Goal: Information Seeking & Learning: Learn about a topic

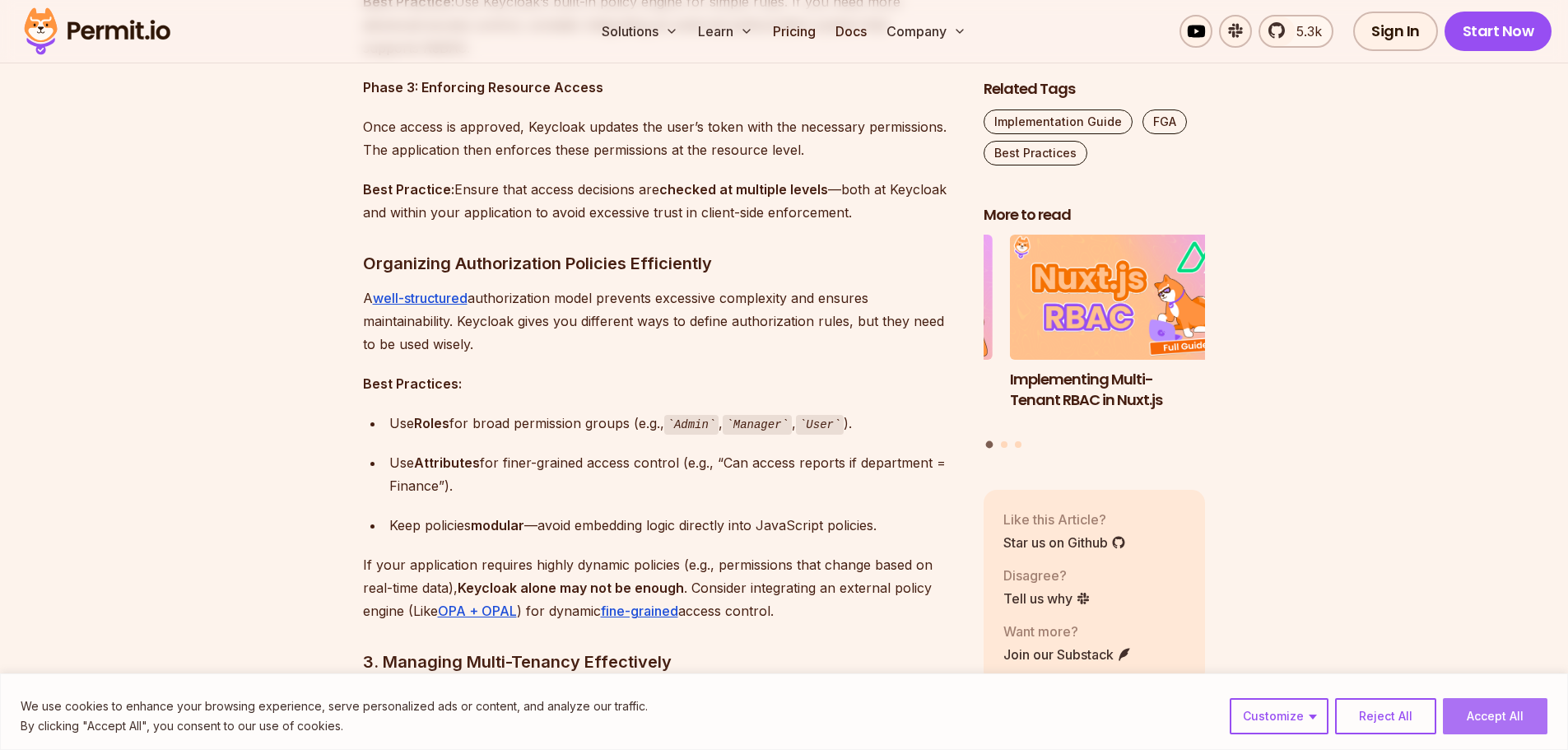
click at [1510, 711] on button "Accept All" at bounding box center [1496, 716] width 105 height 36
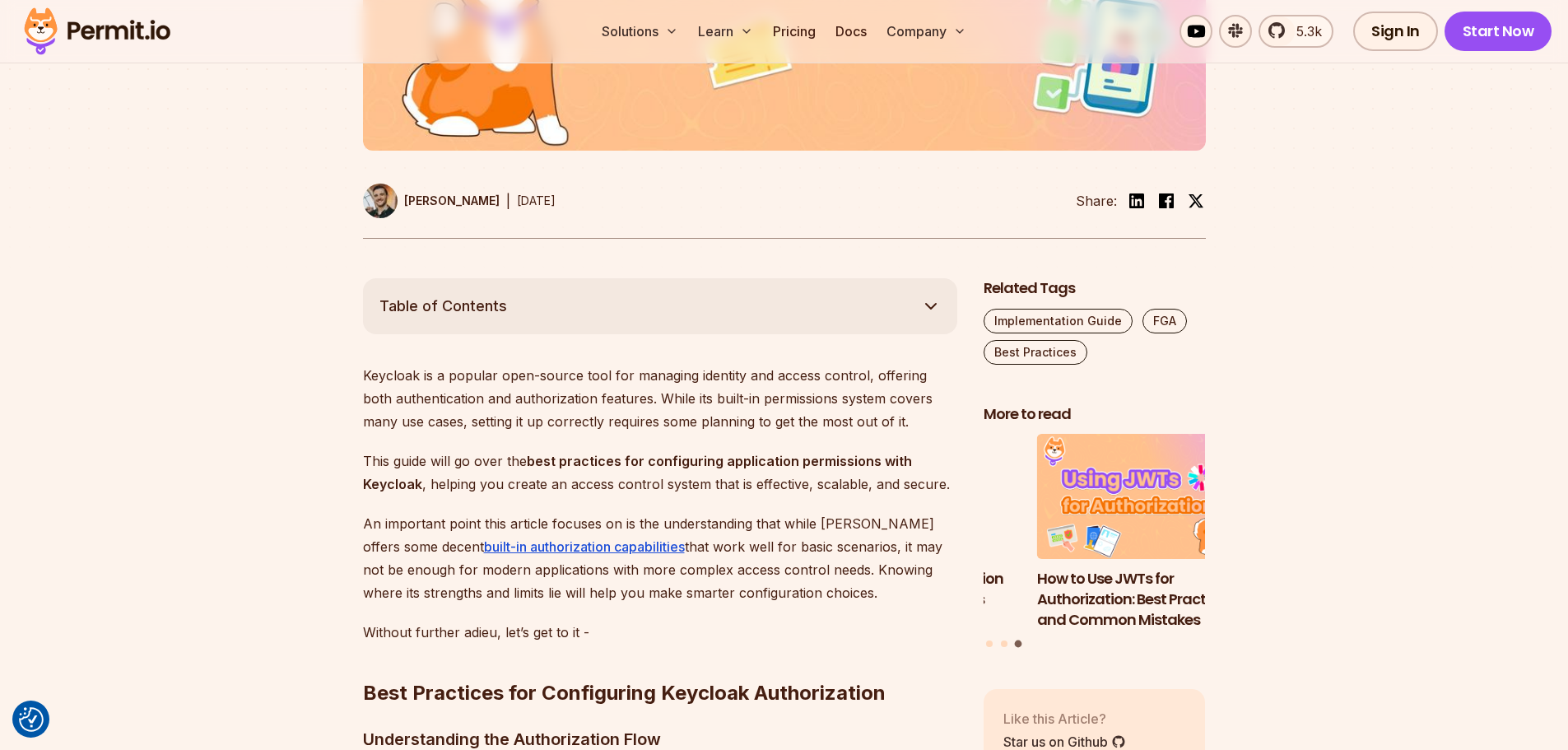
scroll to position [750, 0]
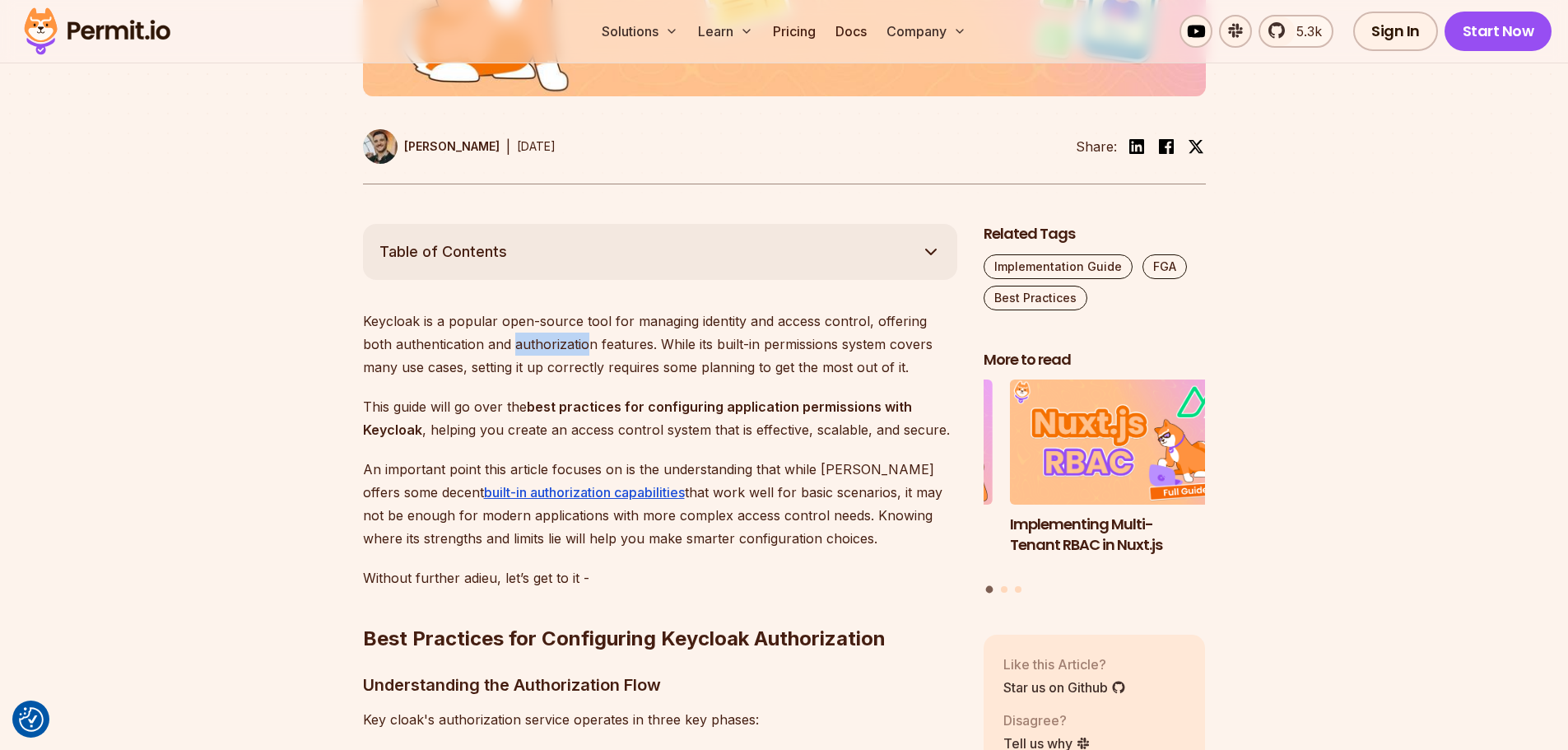
drag, startPoint x: 484, startPoint y: 346, endPoint x: 557, endPoint y: 341, distance: 73.2
click at [557, 341] on p "Keycloak is a popular open-source tool for managing identity and access control…" at bounding box center [661, 343] width 595 height 69
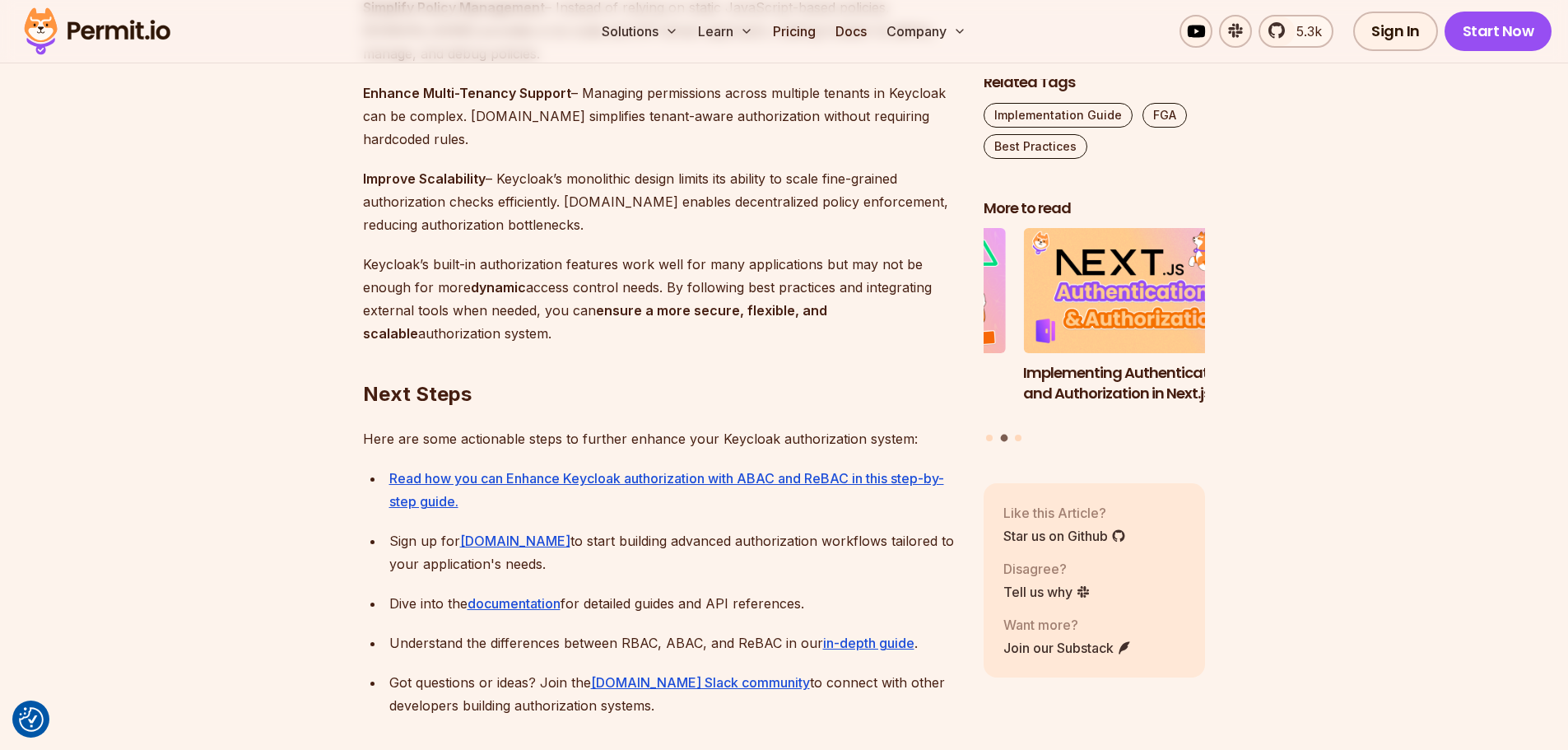
scroll to position [4951, 0]
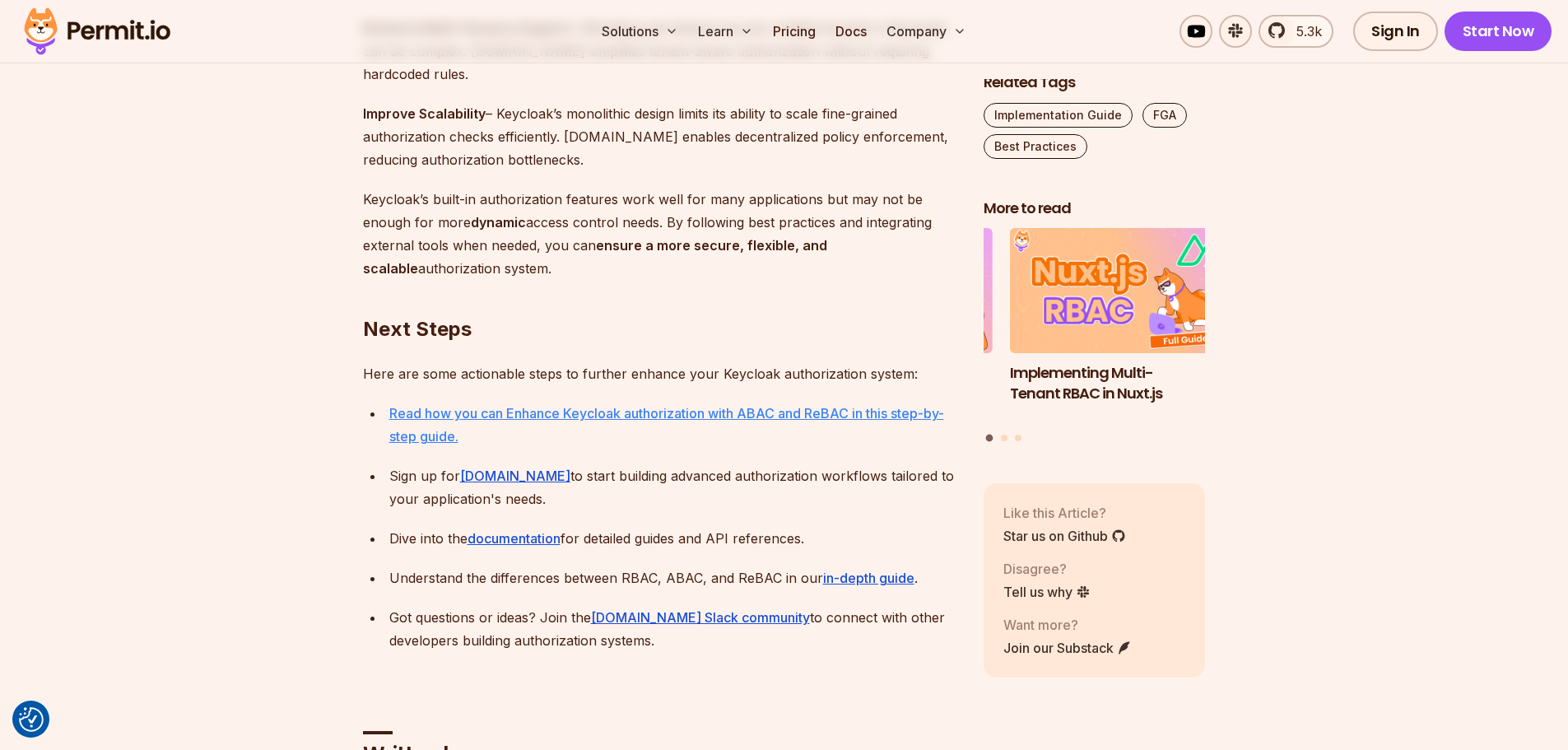
click at [439, 417] on link "Read how you can Enhance Keycloak authorization with ABAC and ReBAC in this ste…" at bounding box center [666, 424] width 555 height 39
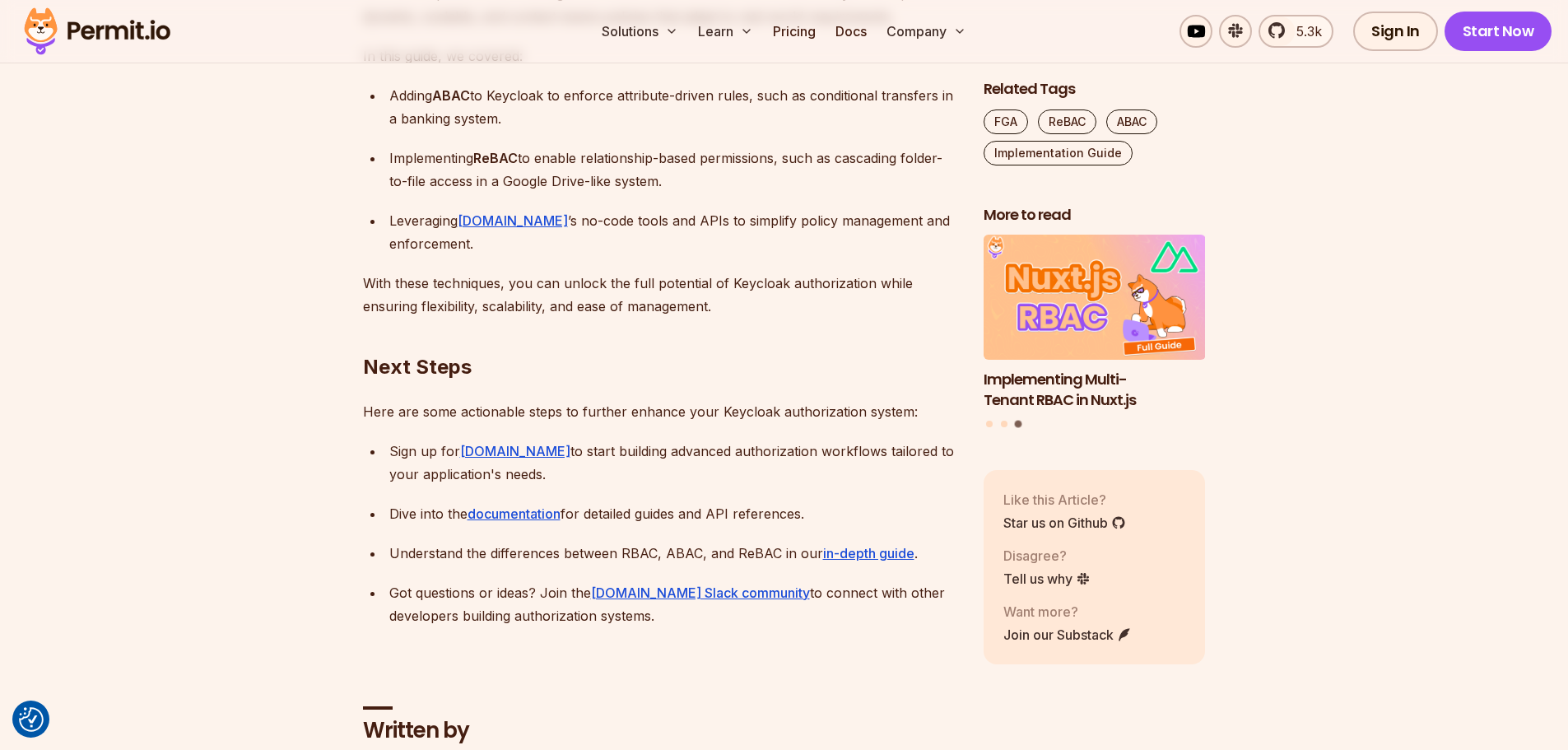
scroll to position [15569, 0]
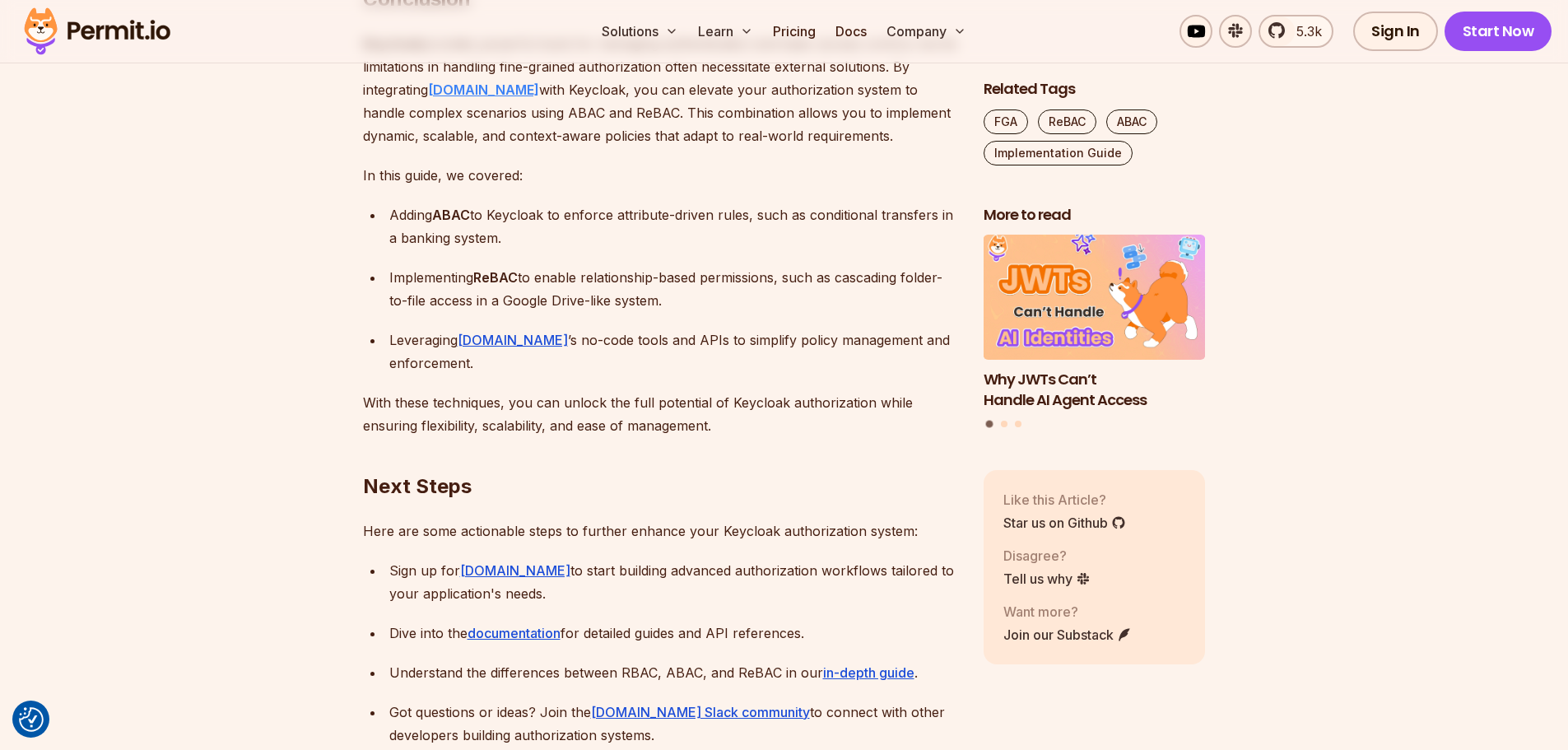
click at [453, 98] on strong "Permit.io" at bounding box center [484, 90] width 111 height 17
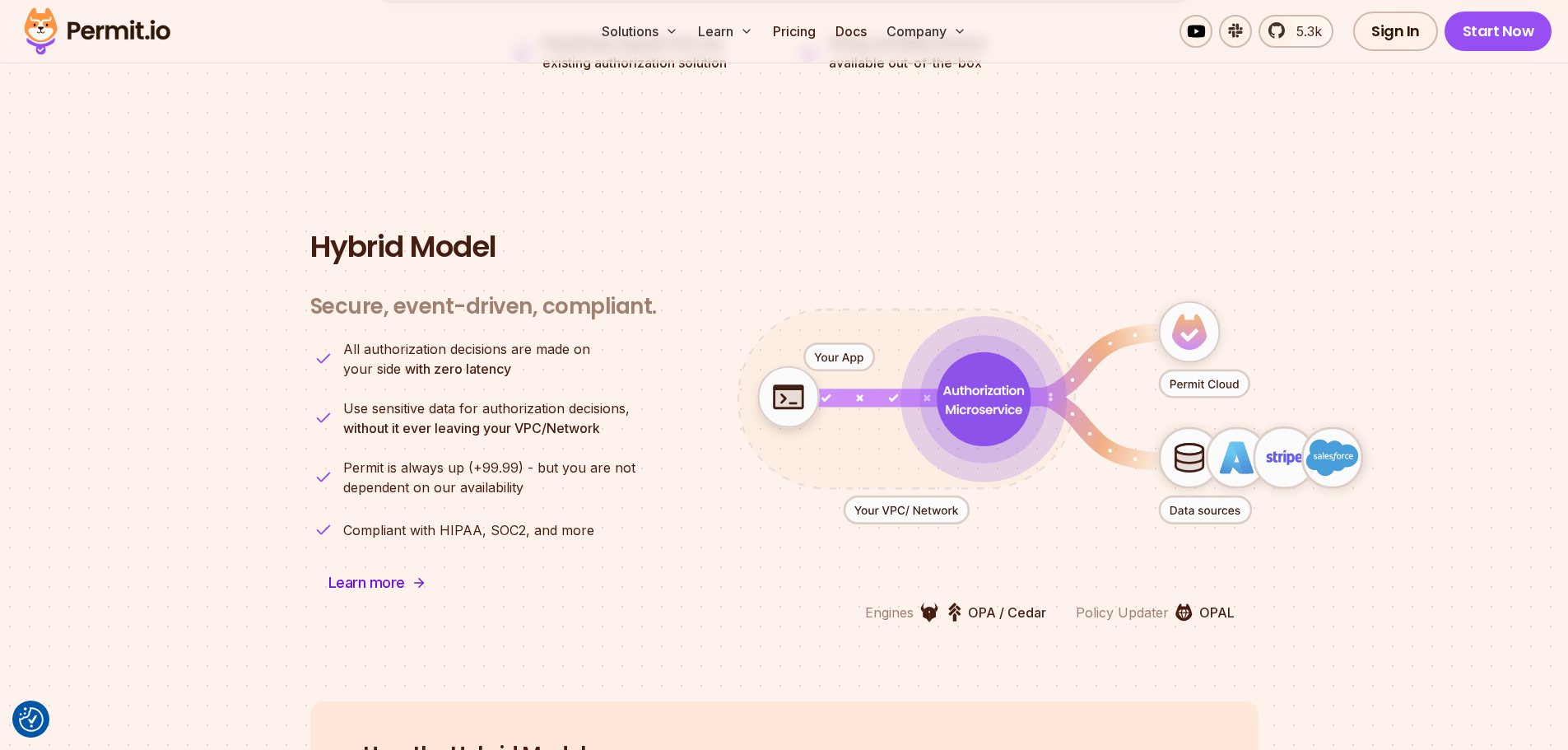
scroll to position [3954, 0]
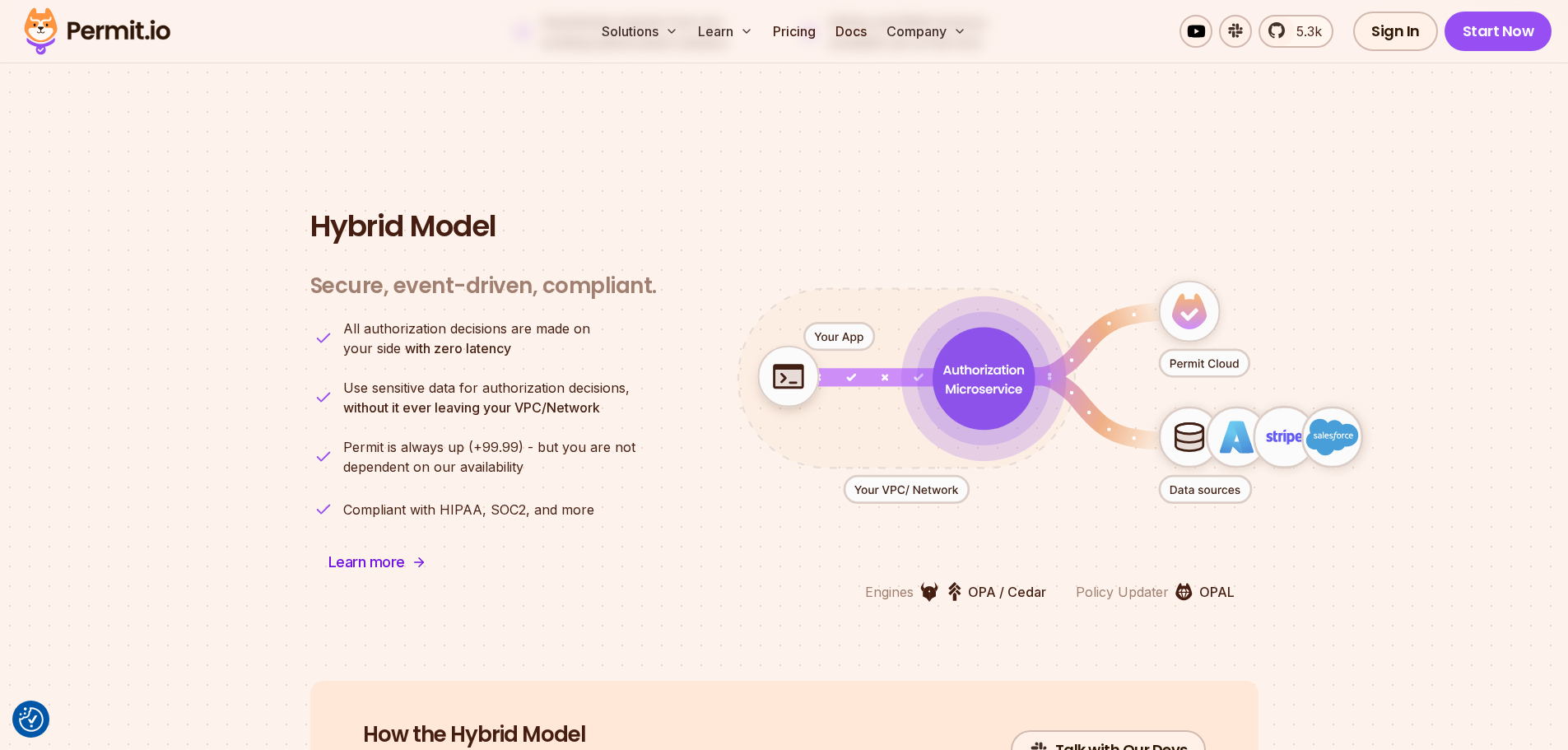
drag, startPoint x: 919, startPoint y: 339, endPoint x: 1224, endPoint y: 210, distance: 331.2
click at [1224, 210] on h2 "Hybrid Model" at bounding box center [784, 227] width 949 height 33
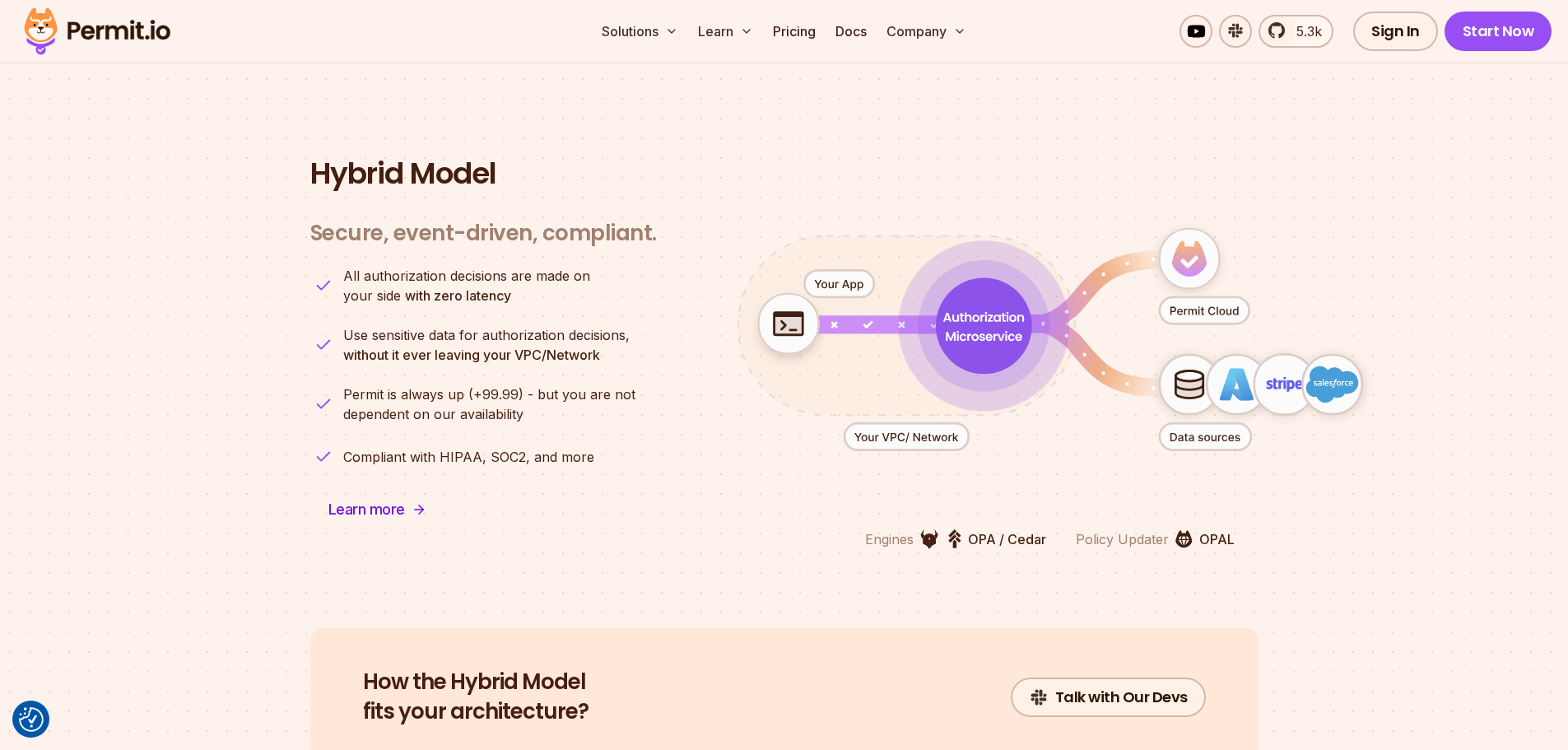
scroll to position [4036, 0]
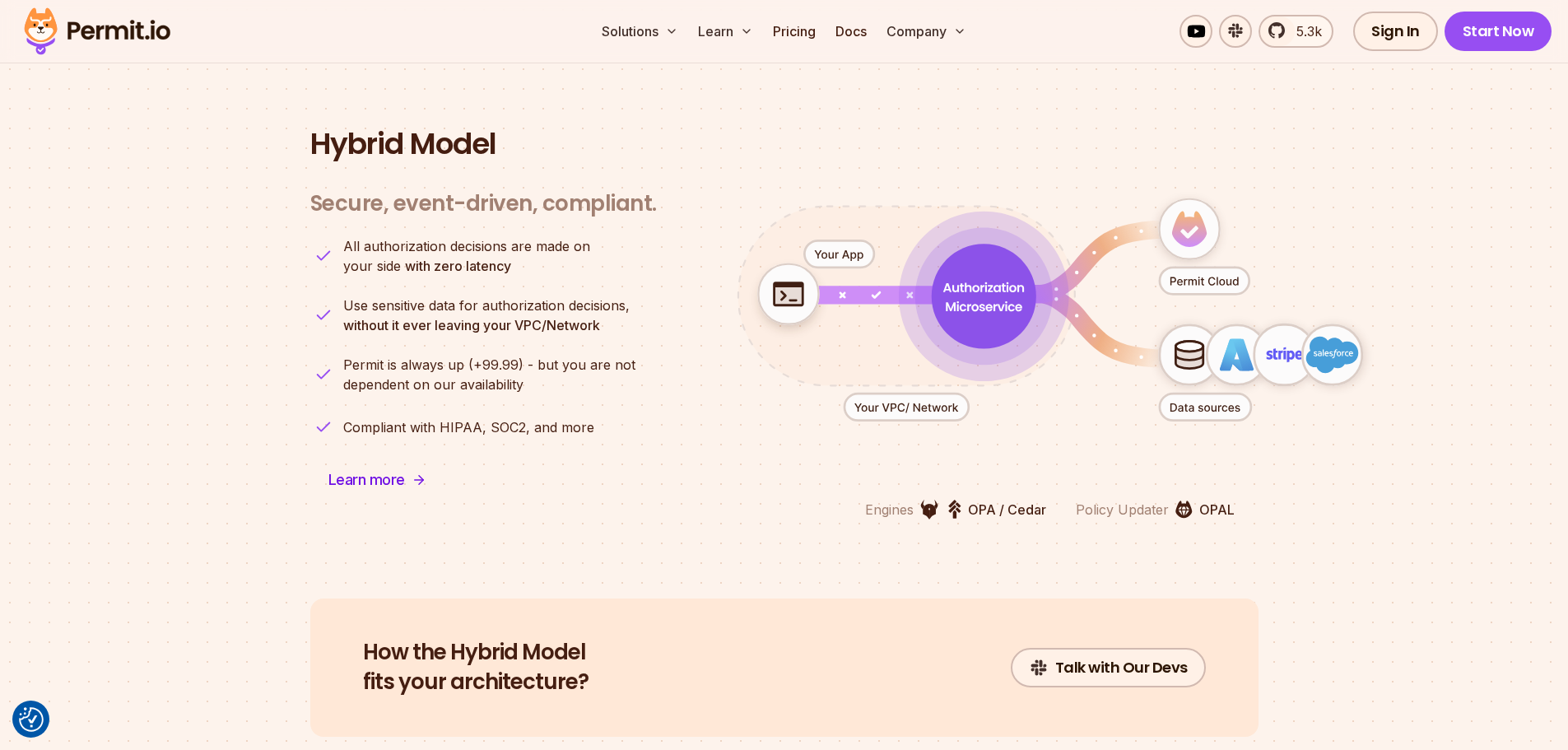
drag, startPoint x: 1115, startPoint y: 234, endPoint x: 1015, endPoint y: 304, distance: 122.1
click at [1015, 304] on icon "animation" at bounding box center [984, 297] width 105 height 105
click at [997, 319] on icon "animation" at bounding box center [984, 297] width 106 height 106
drag, startPoint x: 997, startPoint y: 319, endPoint x: 910, endPoint y: 320, distance: 87.0
click at [910, 320] on icon "animation" at bounding box center [984, 297] width 174 height 174
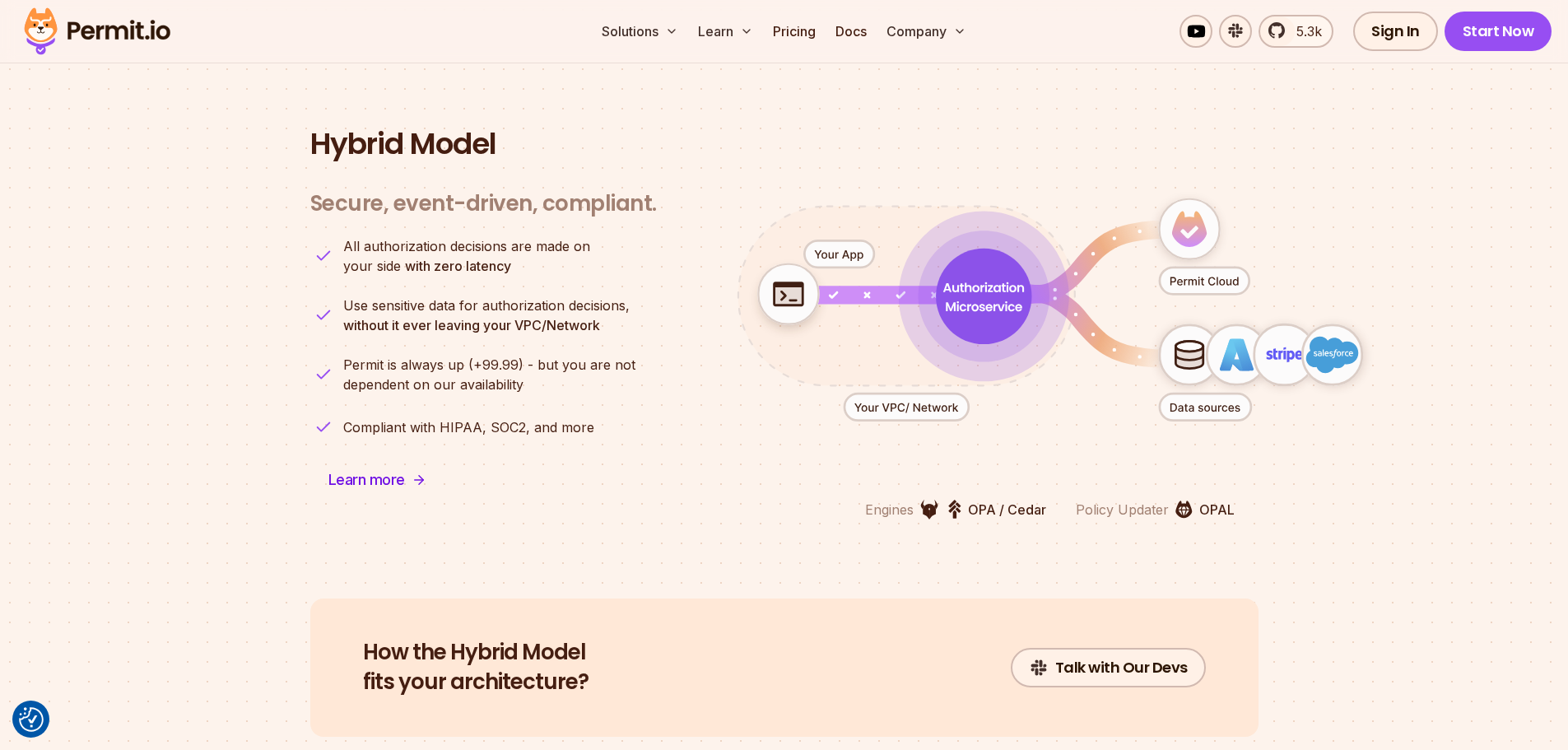
click at [946, 322] on icon "animation" at bounding box center [984, 296] width 131 height 131
click at [860, 241] on icon "animation" at bounding box center [840, 255] width 70 height 28
click at [934, 394] on icon "animation" at bounding box center [906, 408] width 125 height 28
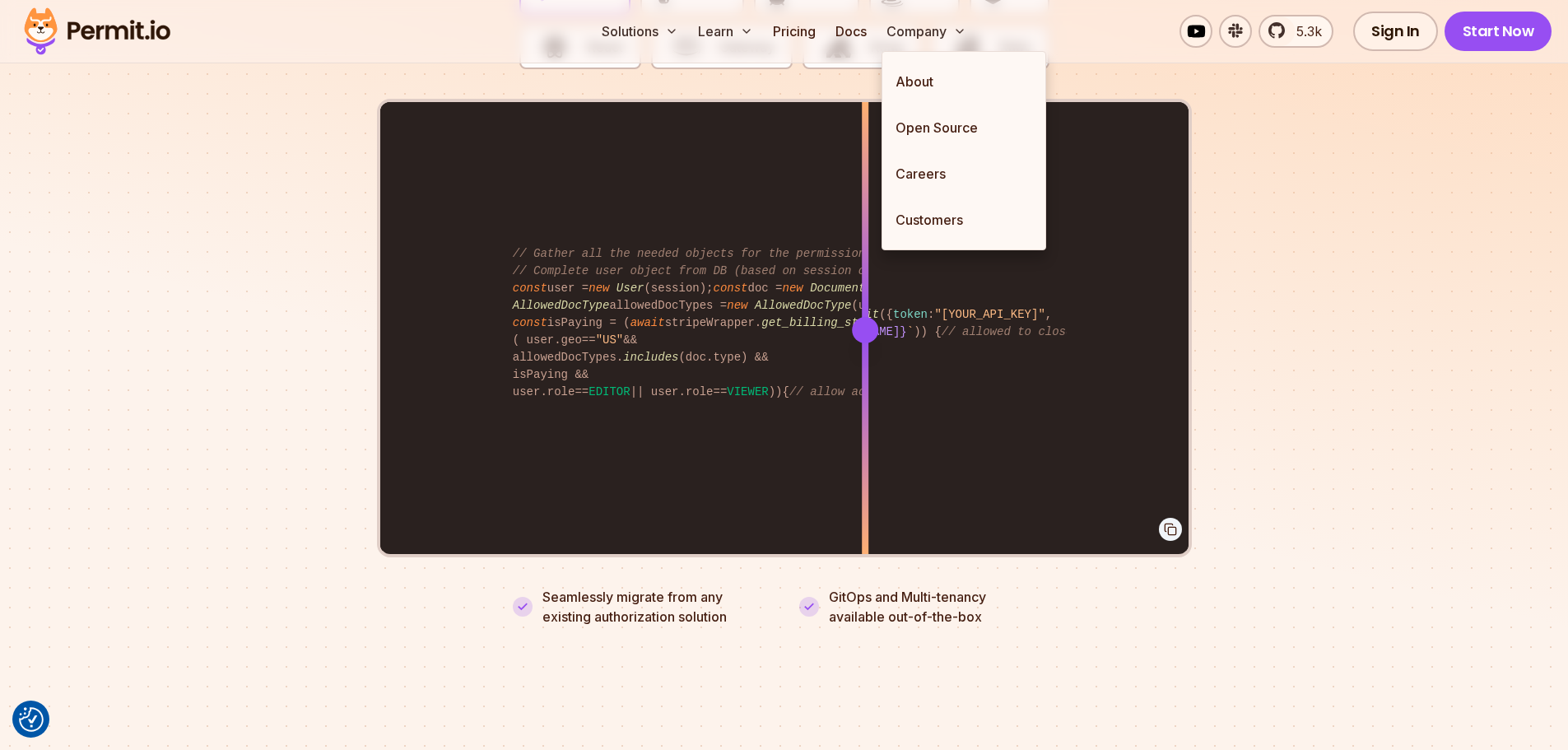
scroll to position [3377, 0]
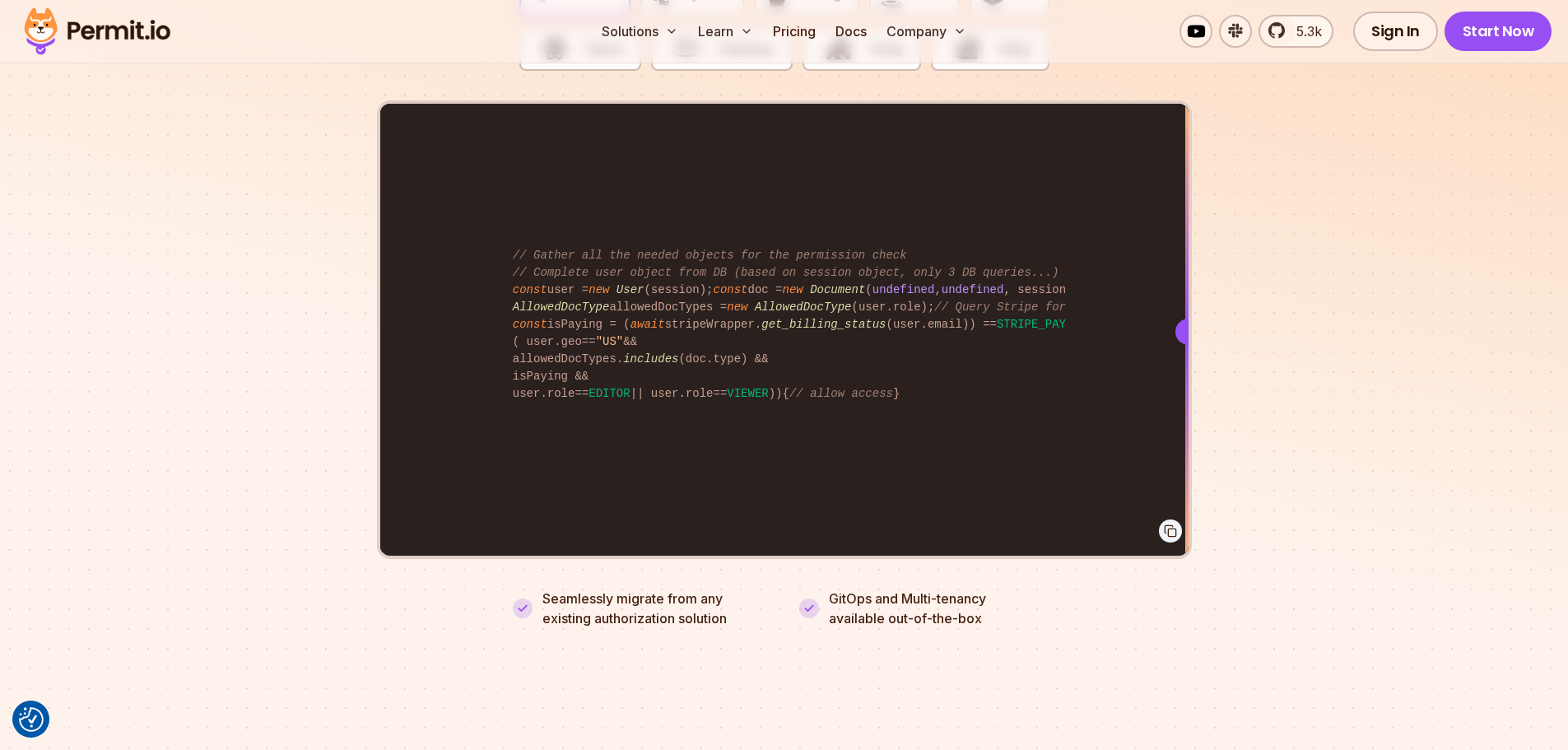
drag, startPoint x: 867, startPoint y: 308, endPoint x: 1328, endPoint y: 374, distance: 465.7
click at [1536, 390] on section "Fully functional authorization in 5 minutes Just add permit.check() to your cod…" at bounding box center [784, 193] width 1568 height 1029
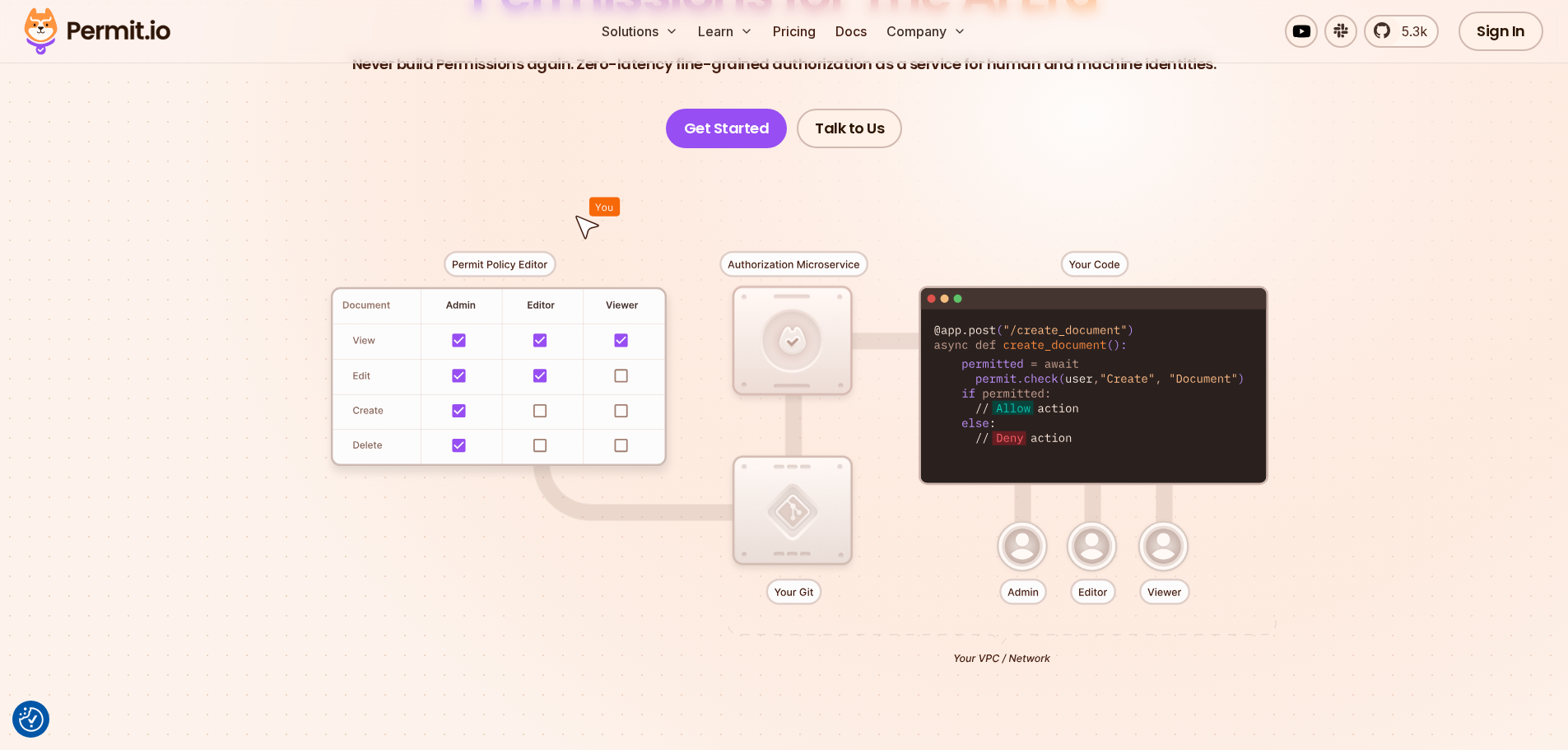
scroll to position [0, 0]
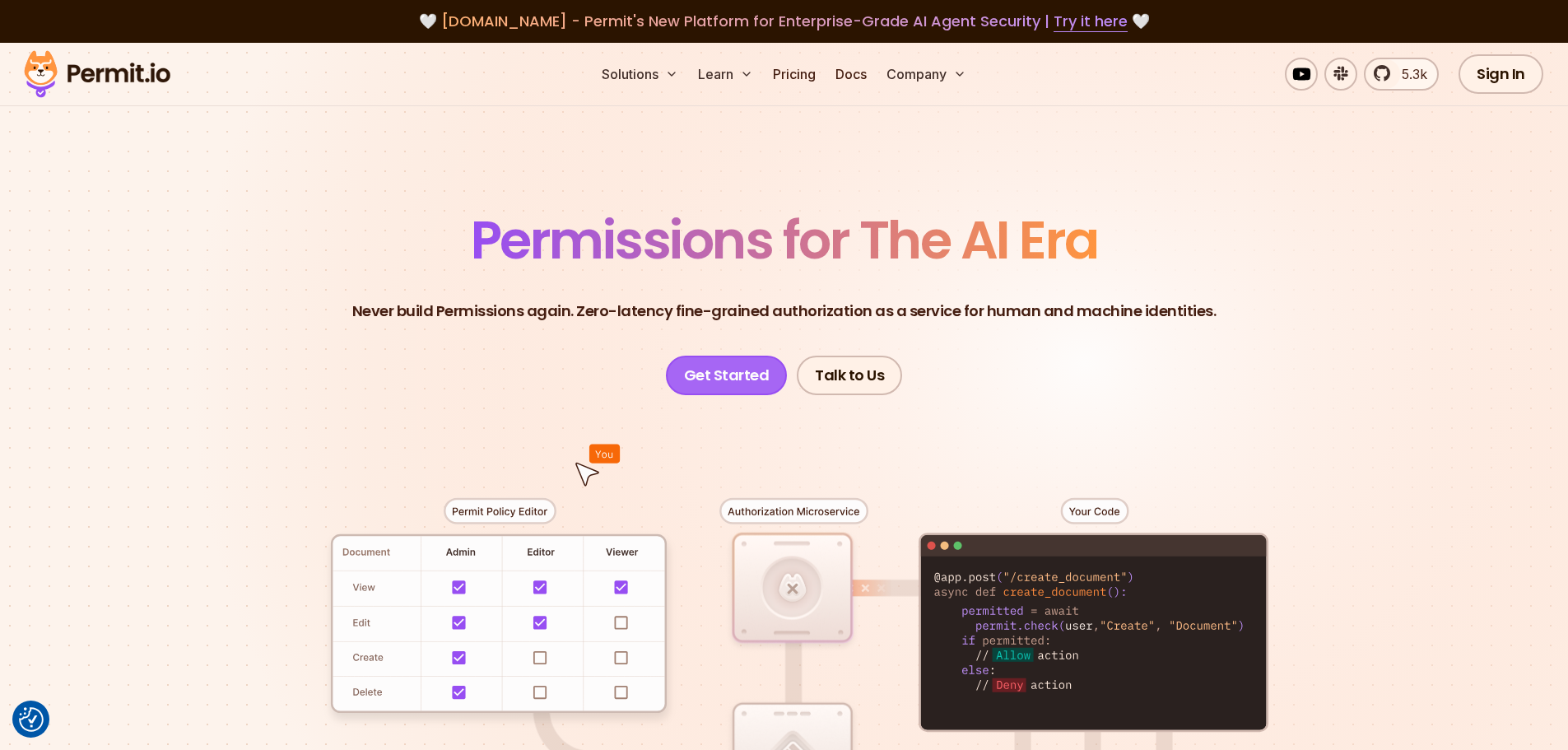
click at [717, 384] on link "Get Started" at bounding box center [727, 375] width 122 height 39
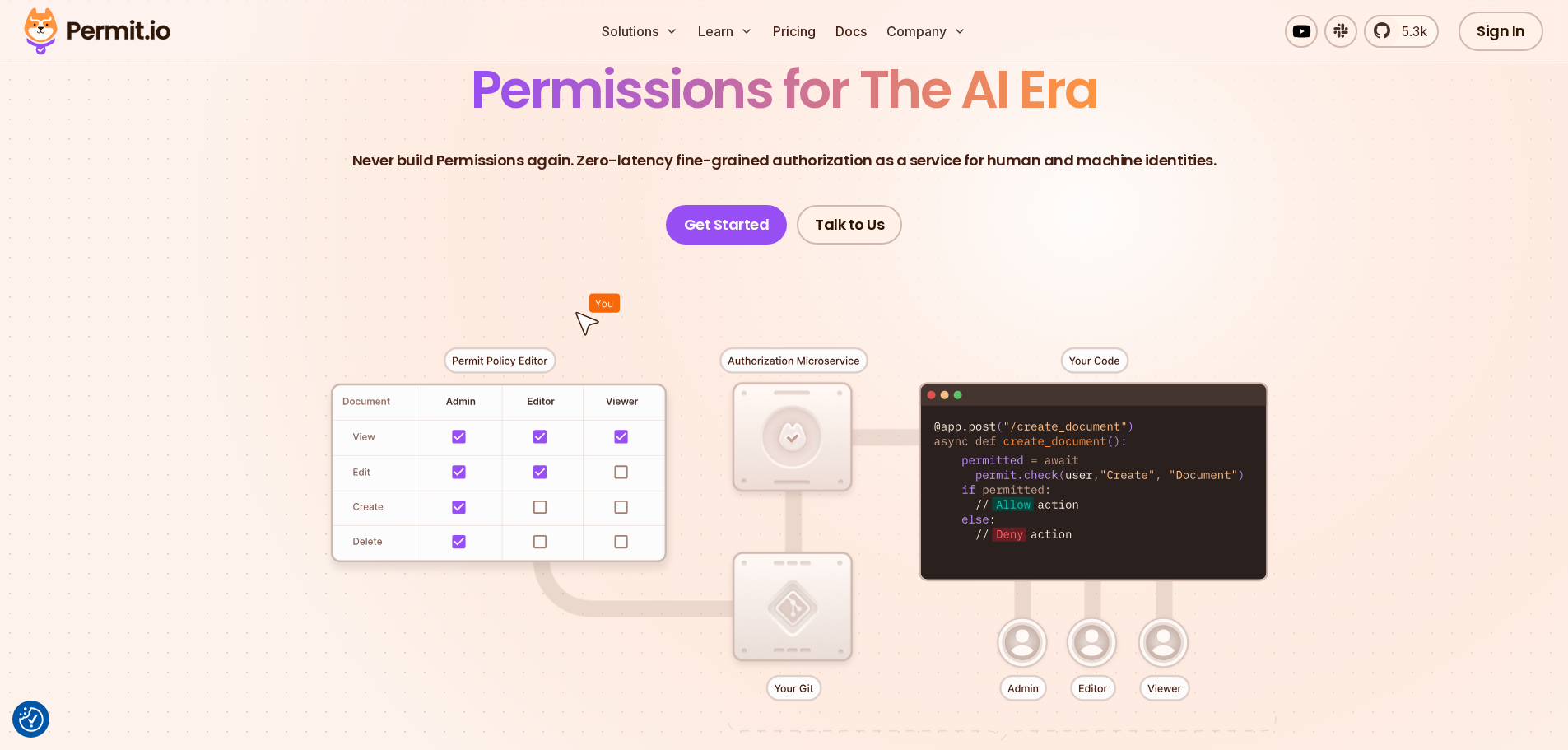
scroll to position [164, 0]
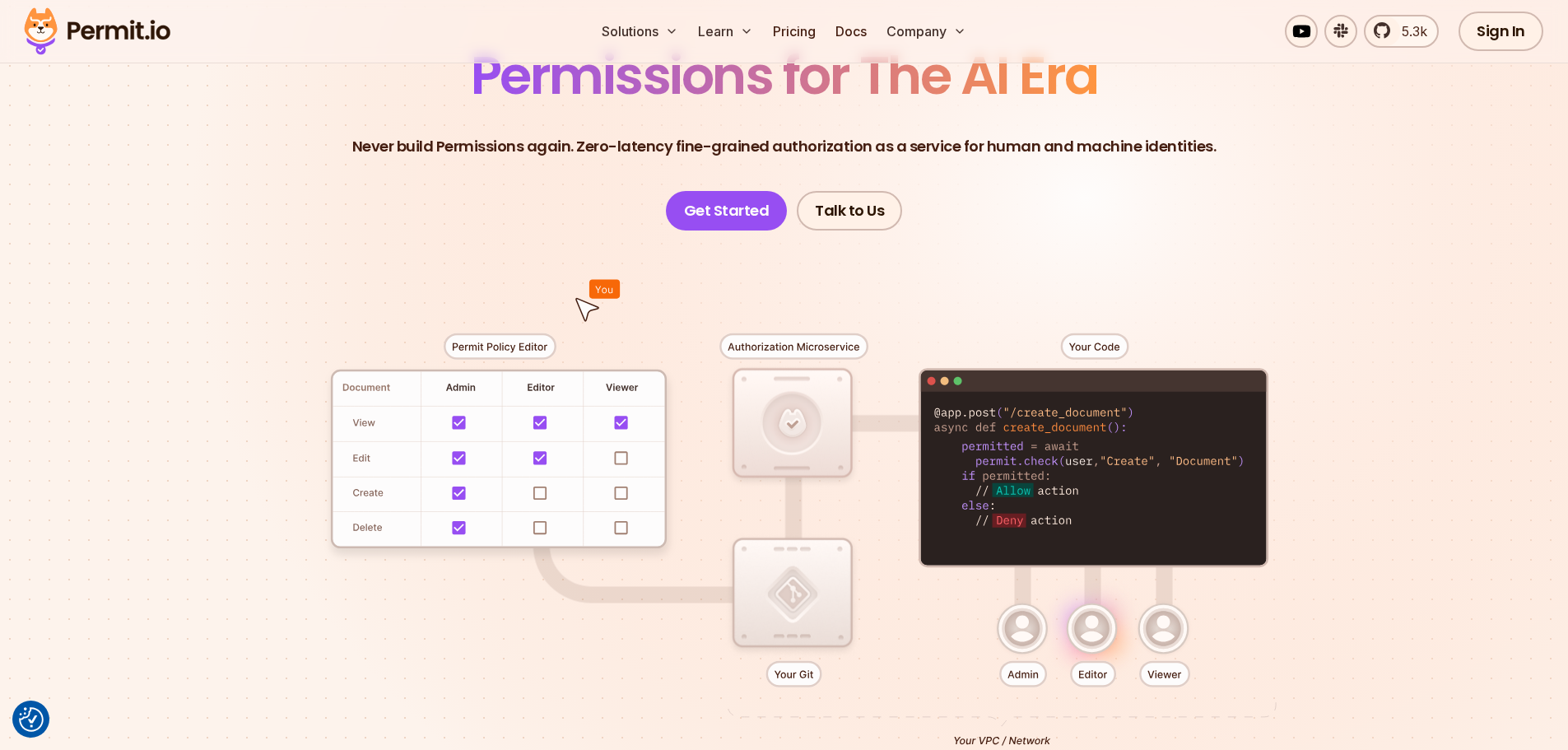
click at [608, 285] on div at bounding box center [784, 533] width 1152 height 606
click at [578, 311] on div at bounding box center [784, 533] width 1152 height 606
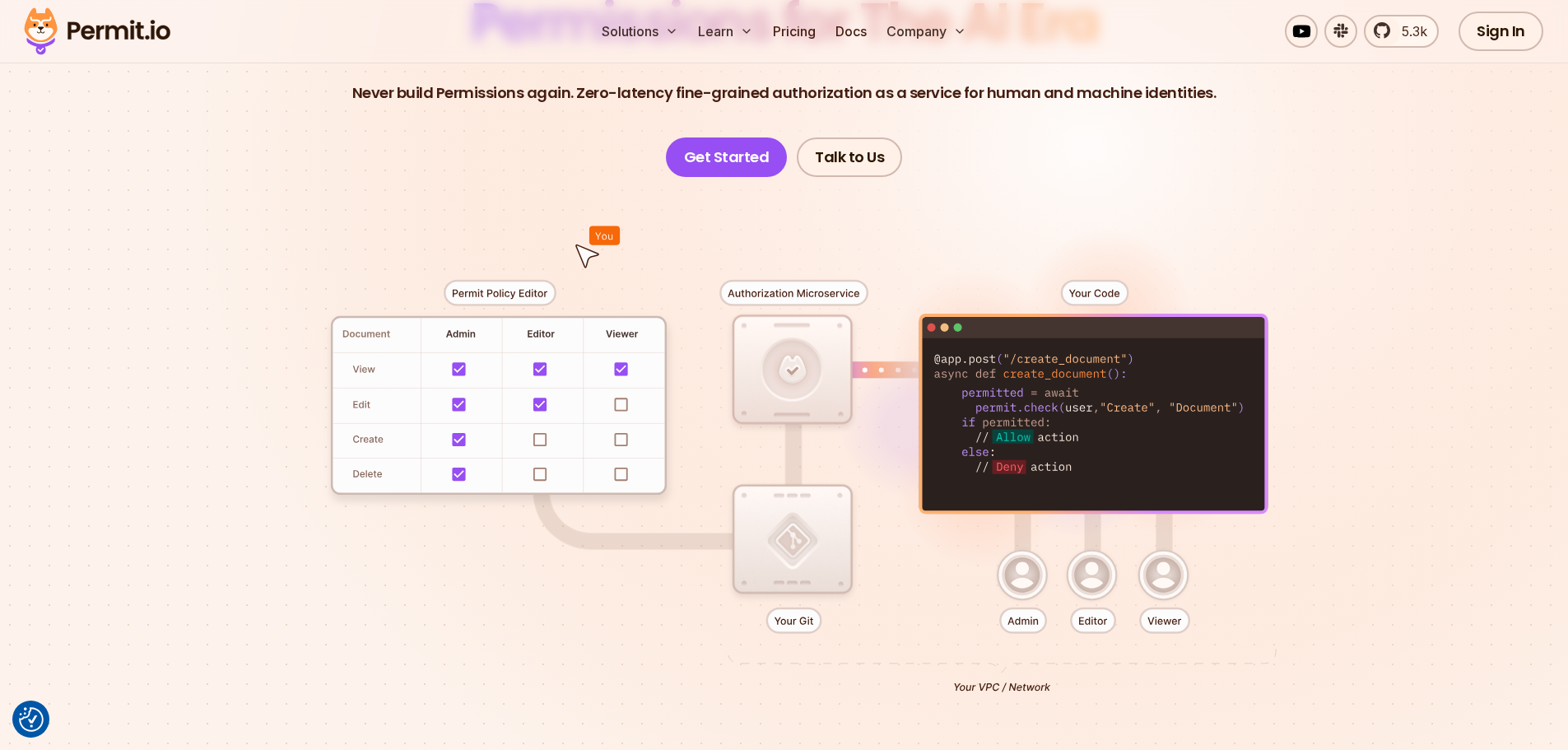
scroll to position [247, 0]
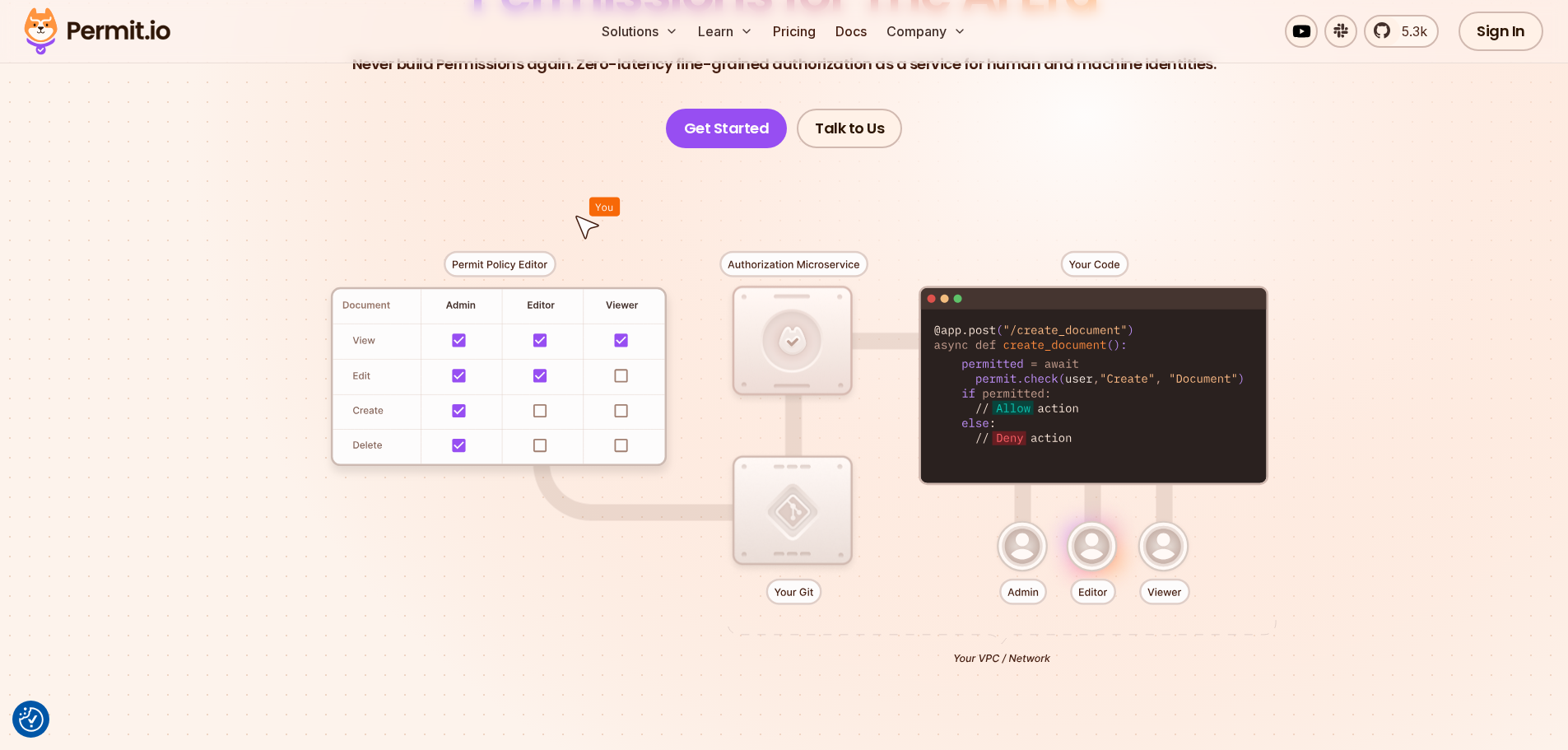
click at [119, 34] on img at bounding box center [97, 31] width 161 height 56
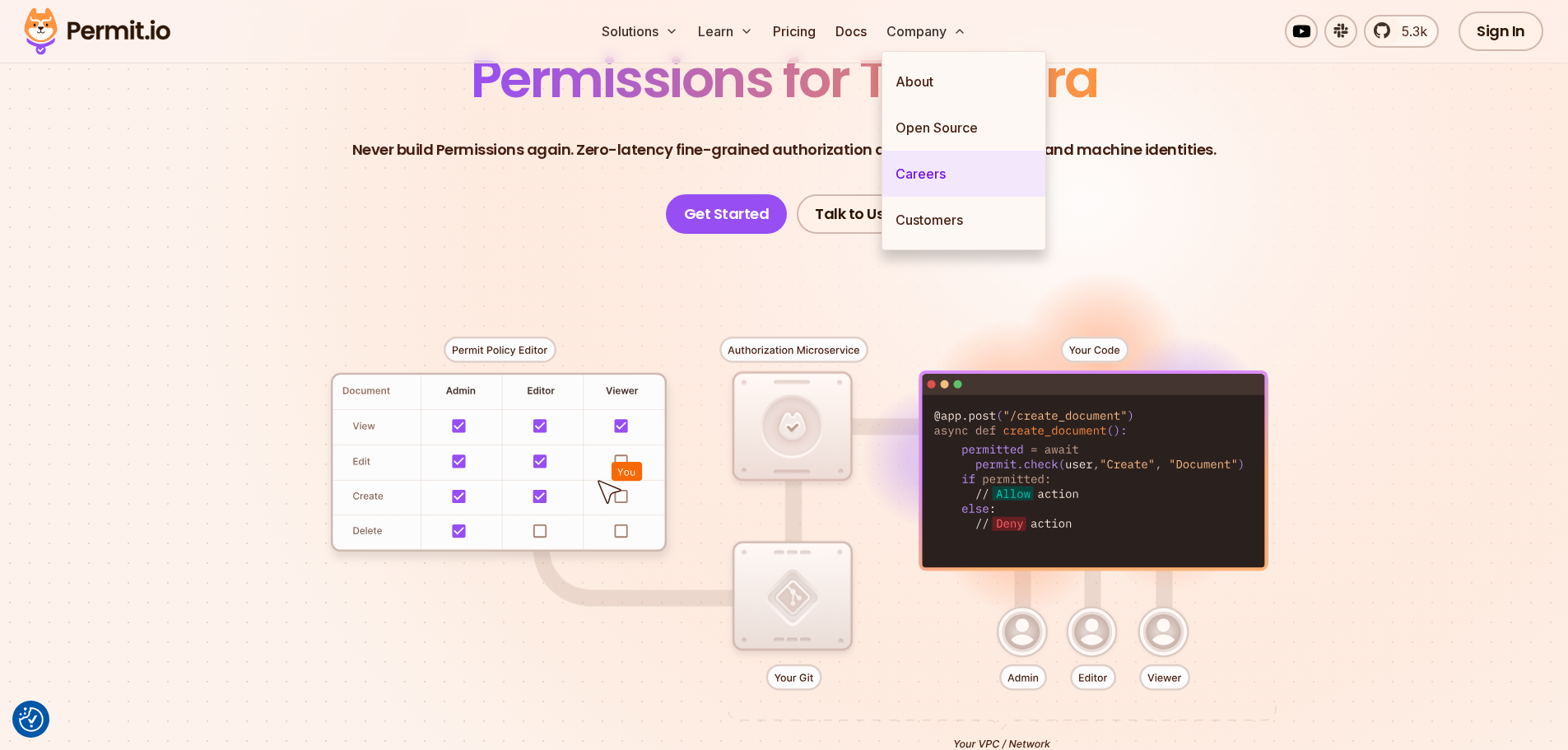
scroll to position [164, 0]
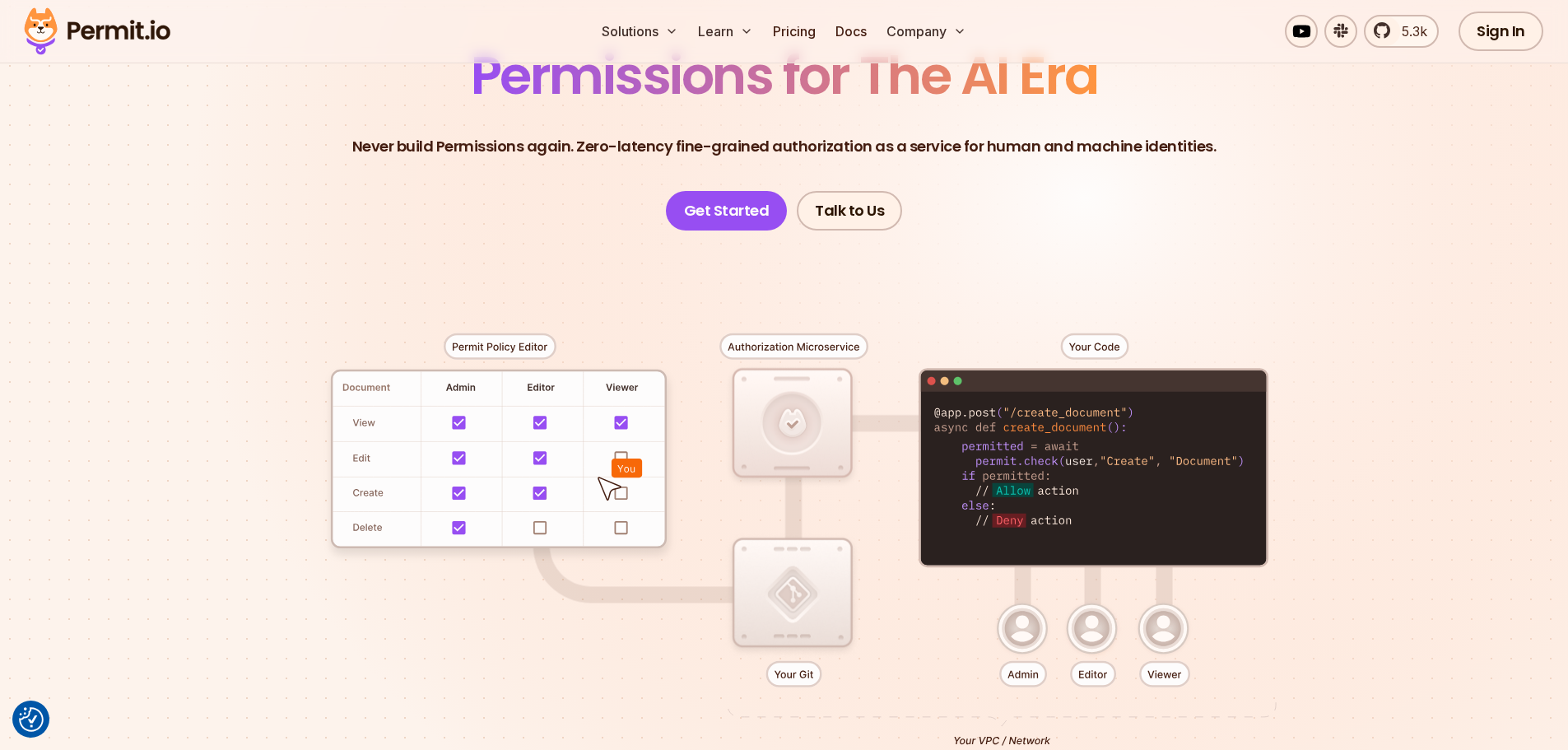
click at [592, 341] on div at bounding box center [784, 533] width 1152 height 606
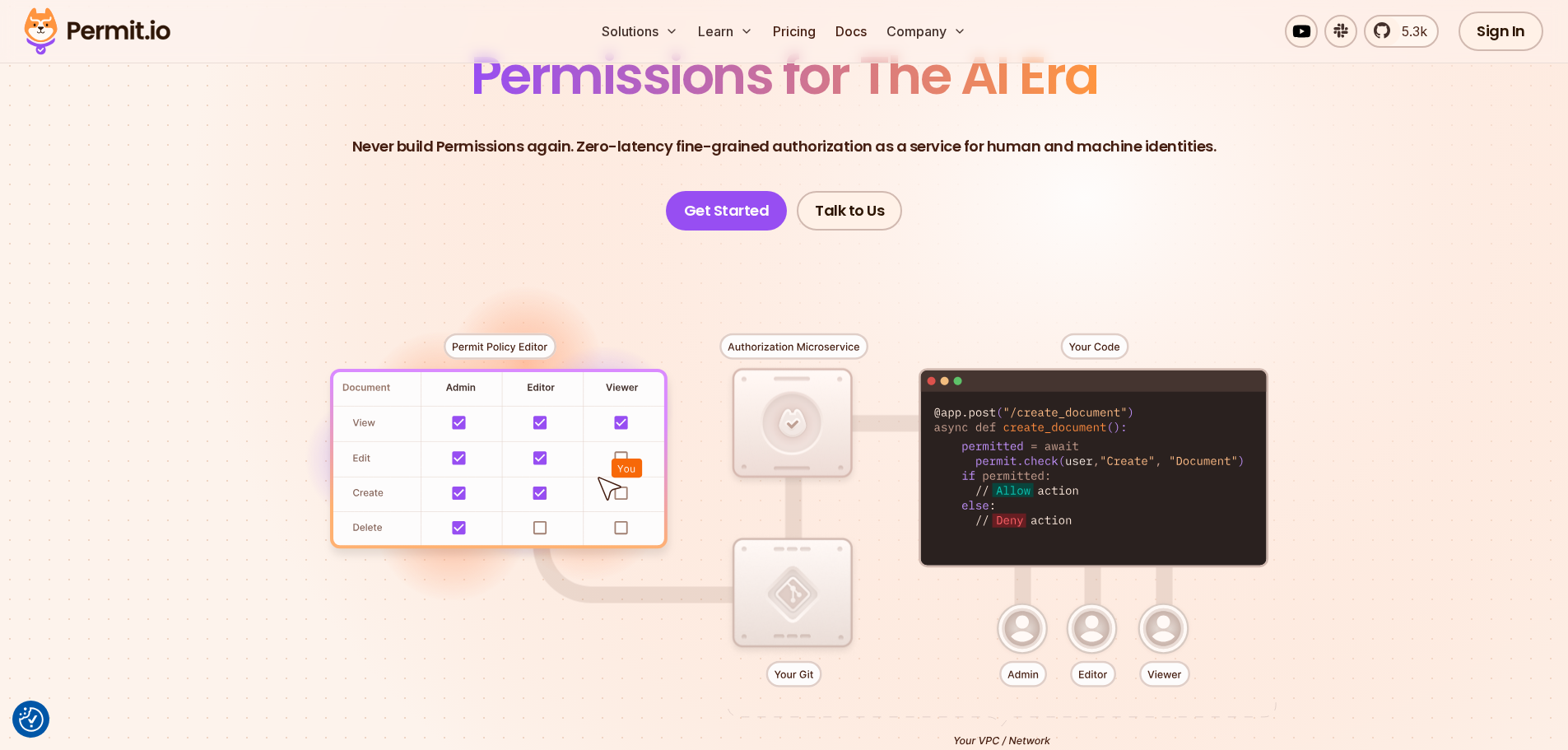
click at [817, 437] on div at bounding box center [784, 533] width 1152 height 606
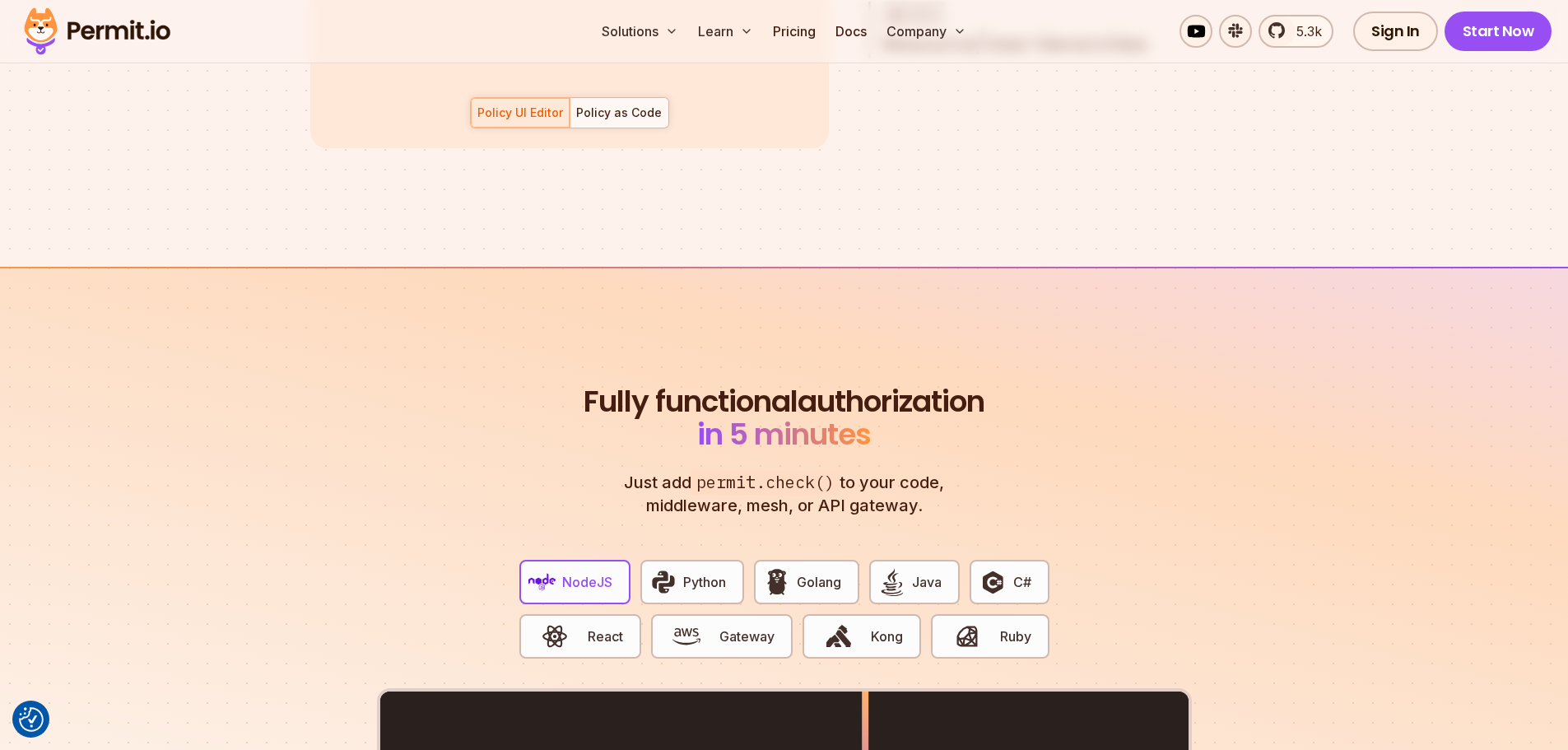
scroll to position [2965, 0]
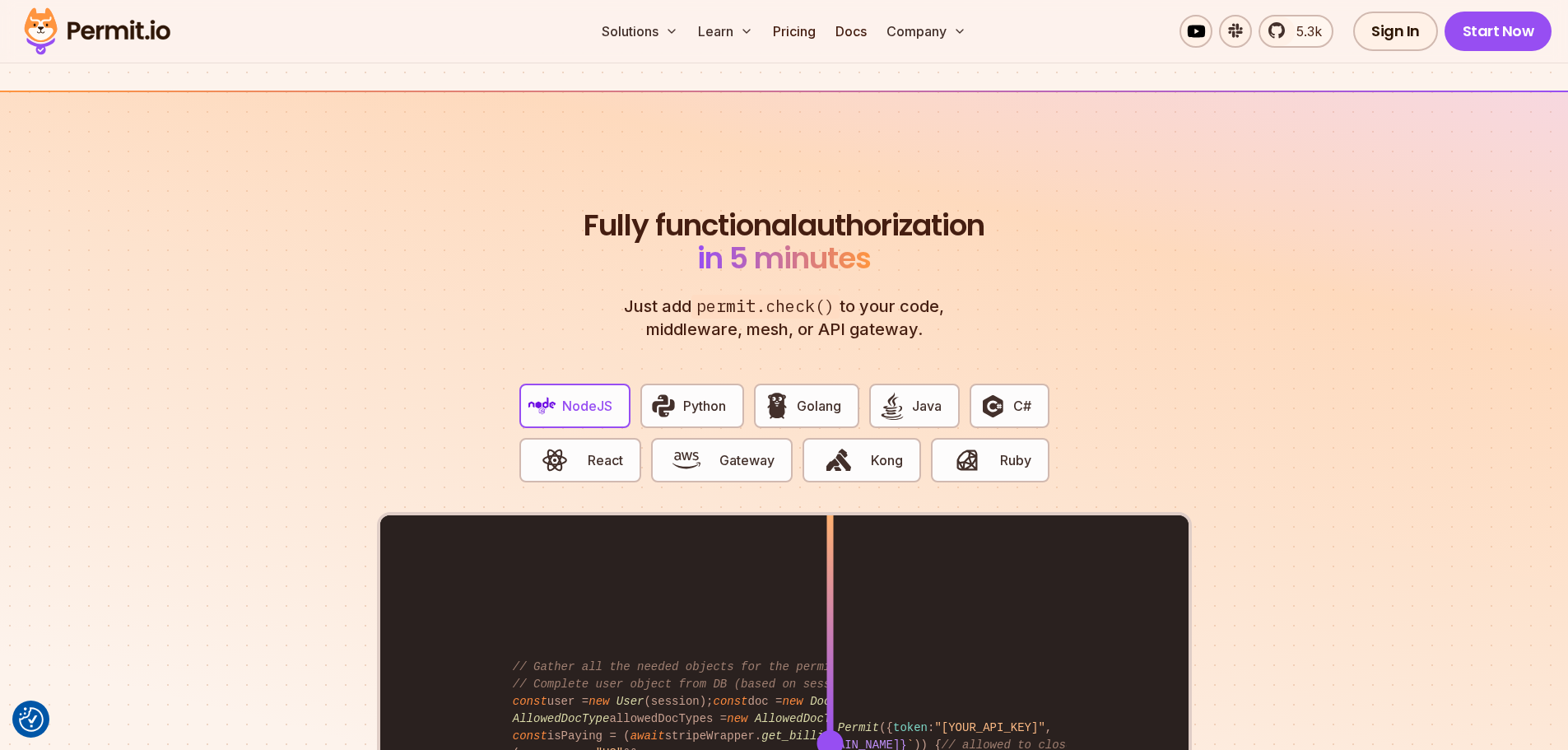
drag, startPoint x: 869, startPoint y: 728, endPoint x: 771, endPoint y: 639, distance: 132.4
click at [828, 647] on div at bounding box center [829, 743] width 6 height 454
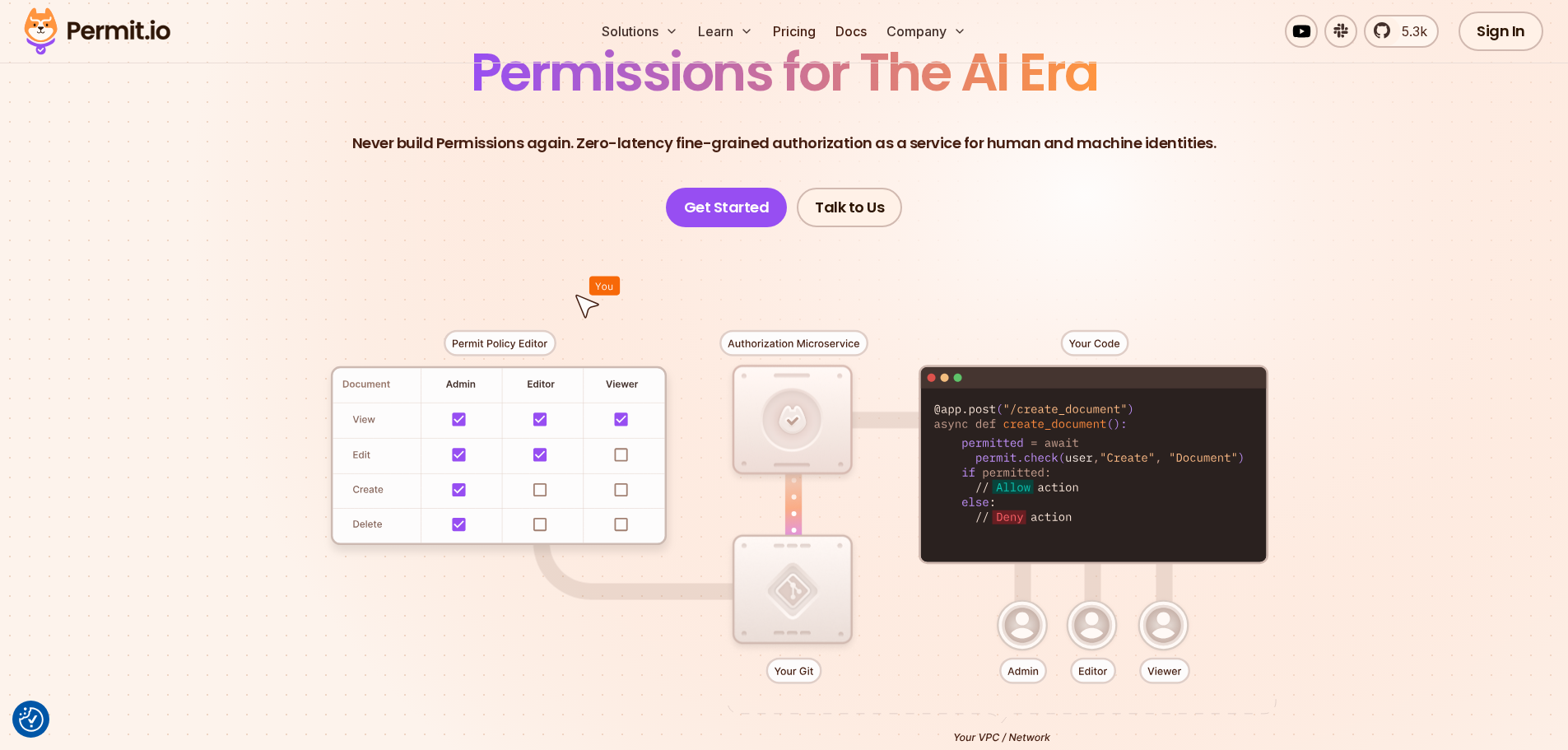
scroll to position [0, 0]
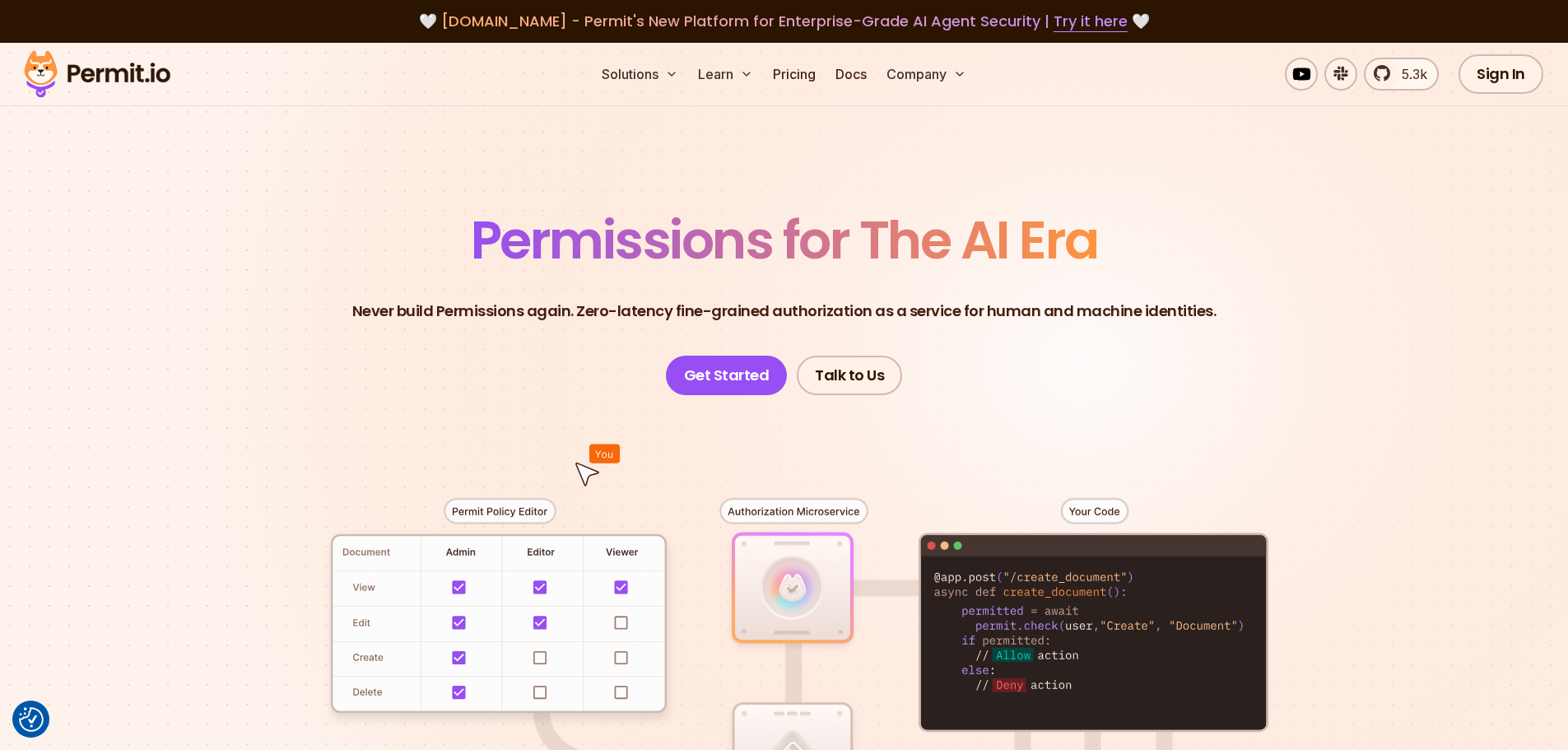
click at [45, 75] on img at bounding box center [97, 73] width 161 height 56
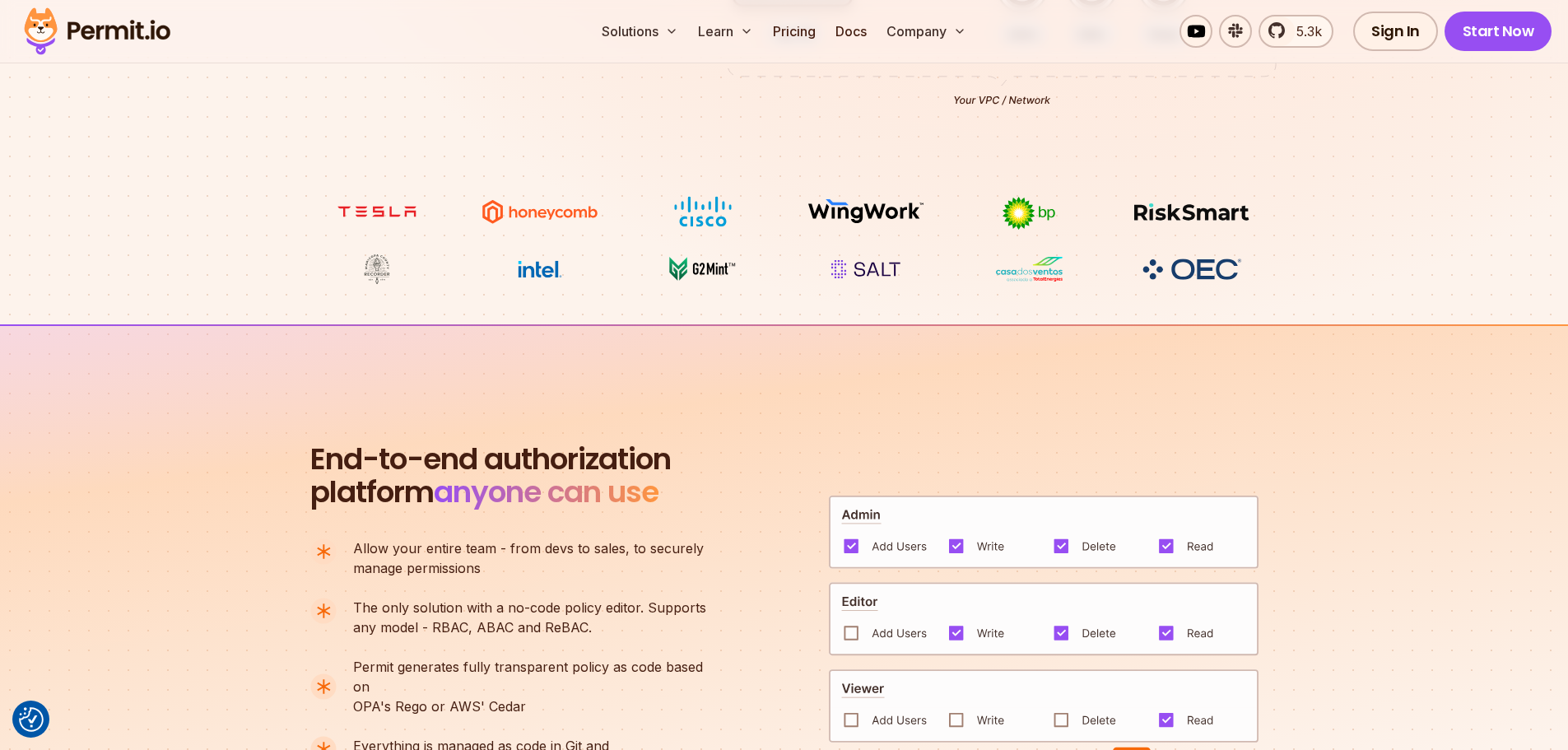
scroll to position [1071, 0]
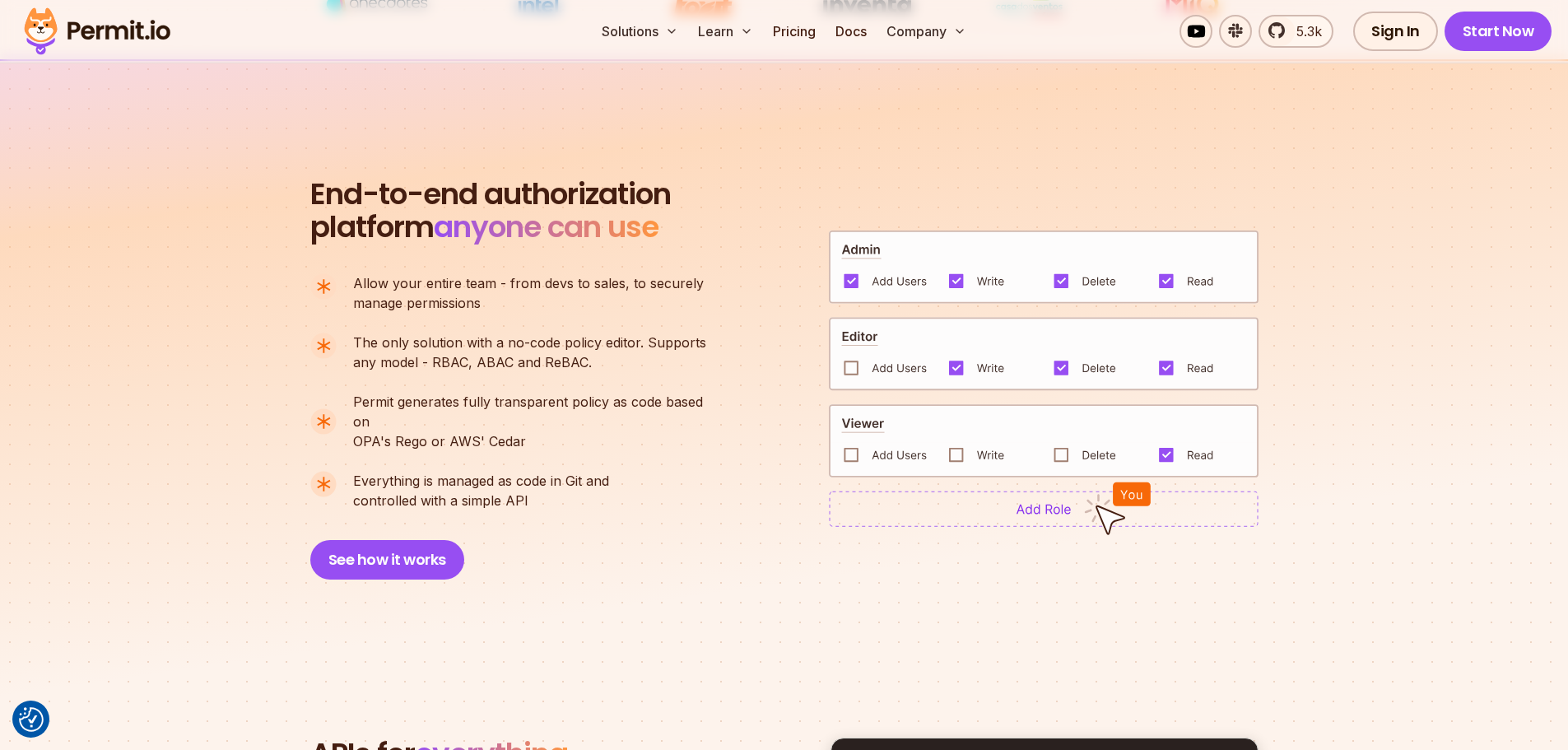
drag, startPoint x: 533, startPoint y: 483, endPoint x: 303, endPoint y: 282, distance: 305.5
click at [303, 282] on section "End-to-end authorization platform anyone can use A no-code authorization platfo…" at bounding box center [784, 359] width 1568 height 599
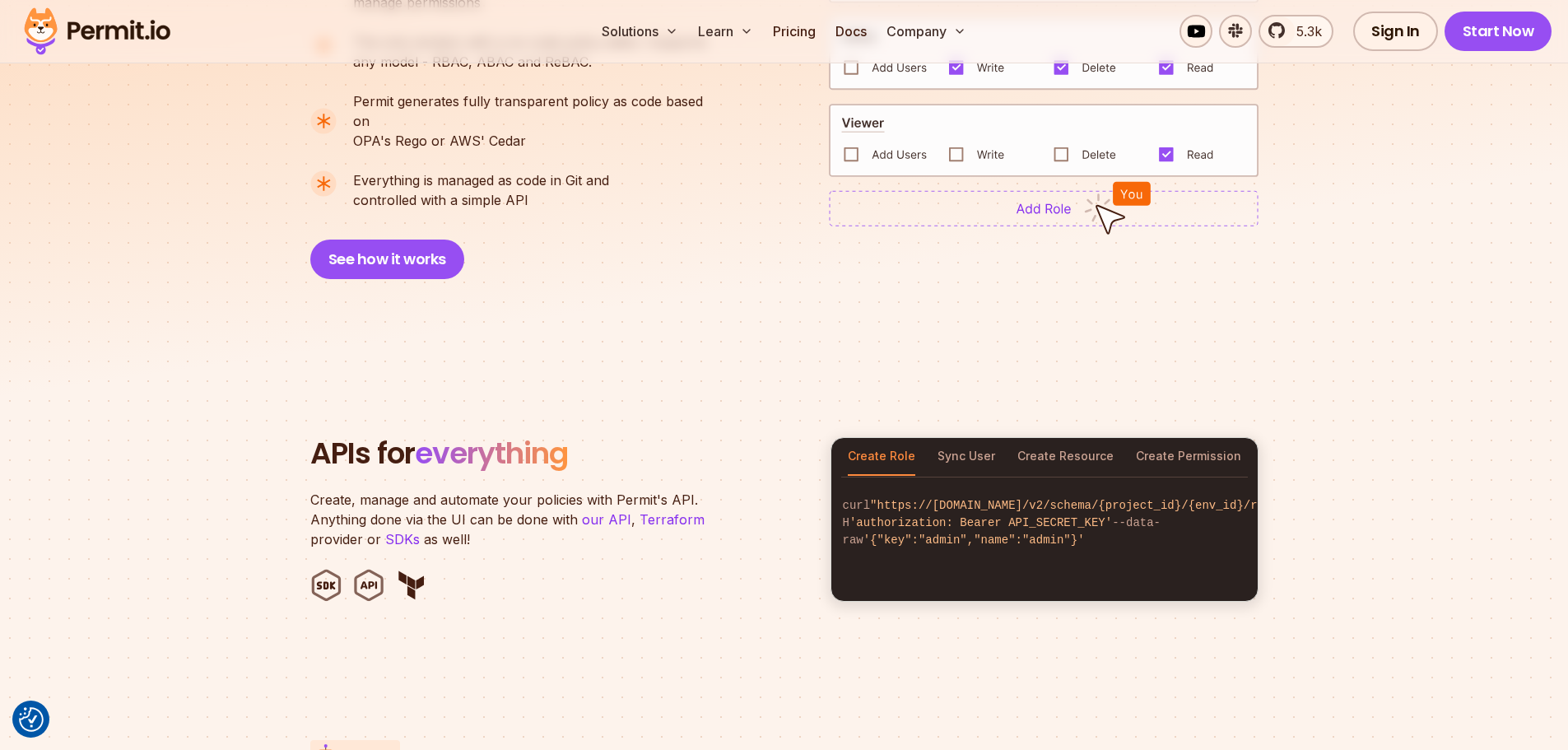
scroll to position [1400, 0]
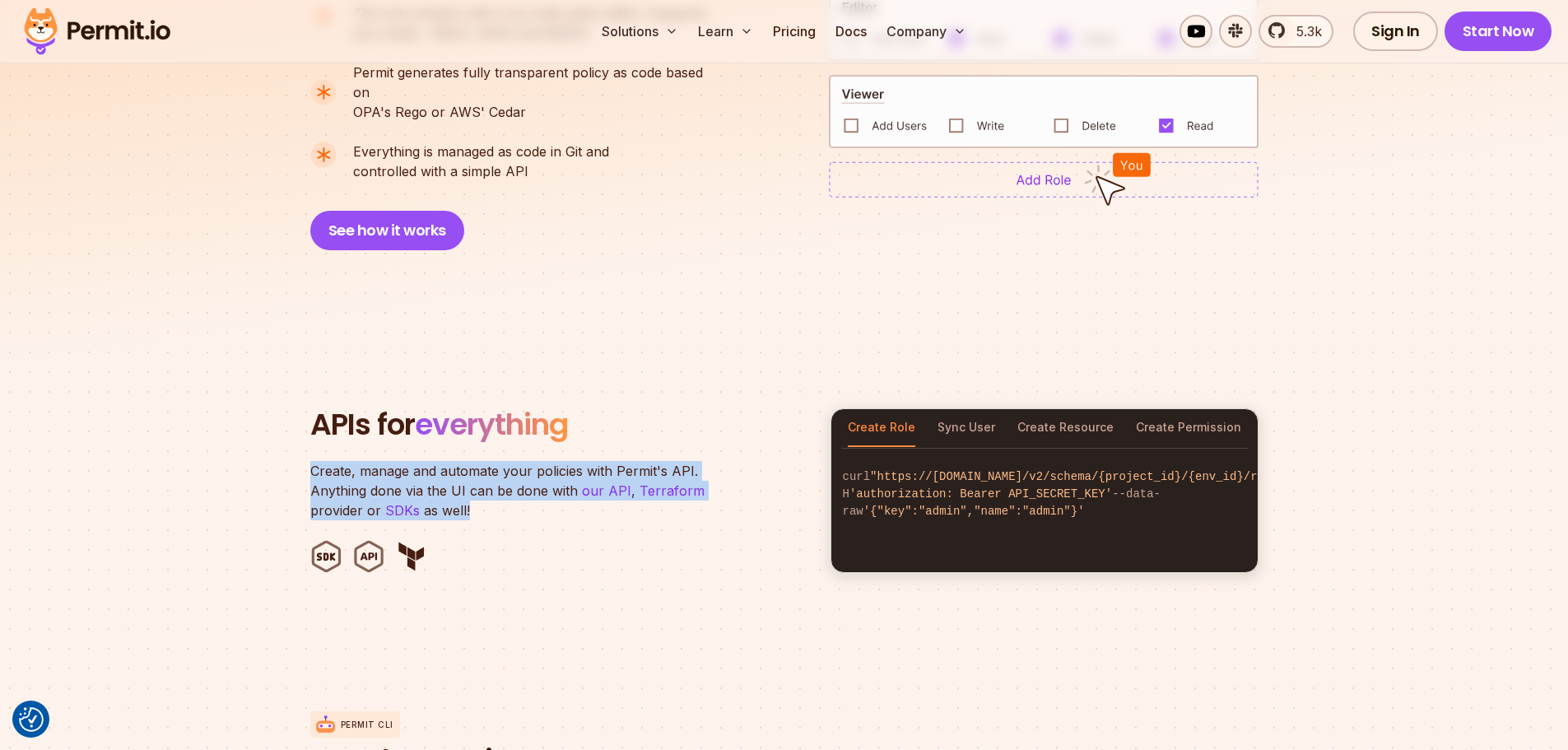
drag, startPoint x: 473, startPoint y: 485, endPoint x: 277, endPoint y: 443, distance: 200.4
click at [277, 443] on section "APIs for everything Create, manage and automate your policies with Permit's API…" at bounding box center [784, 491] width 1568 height 323
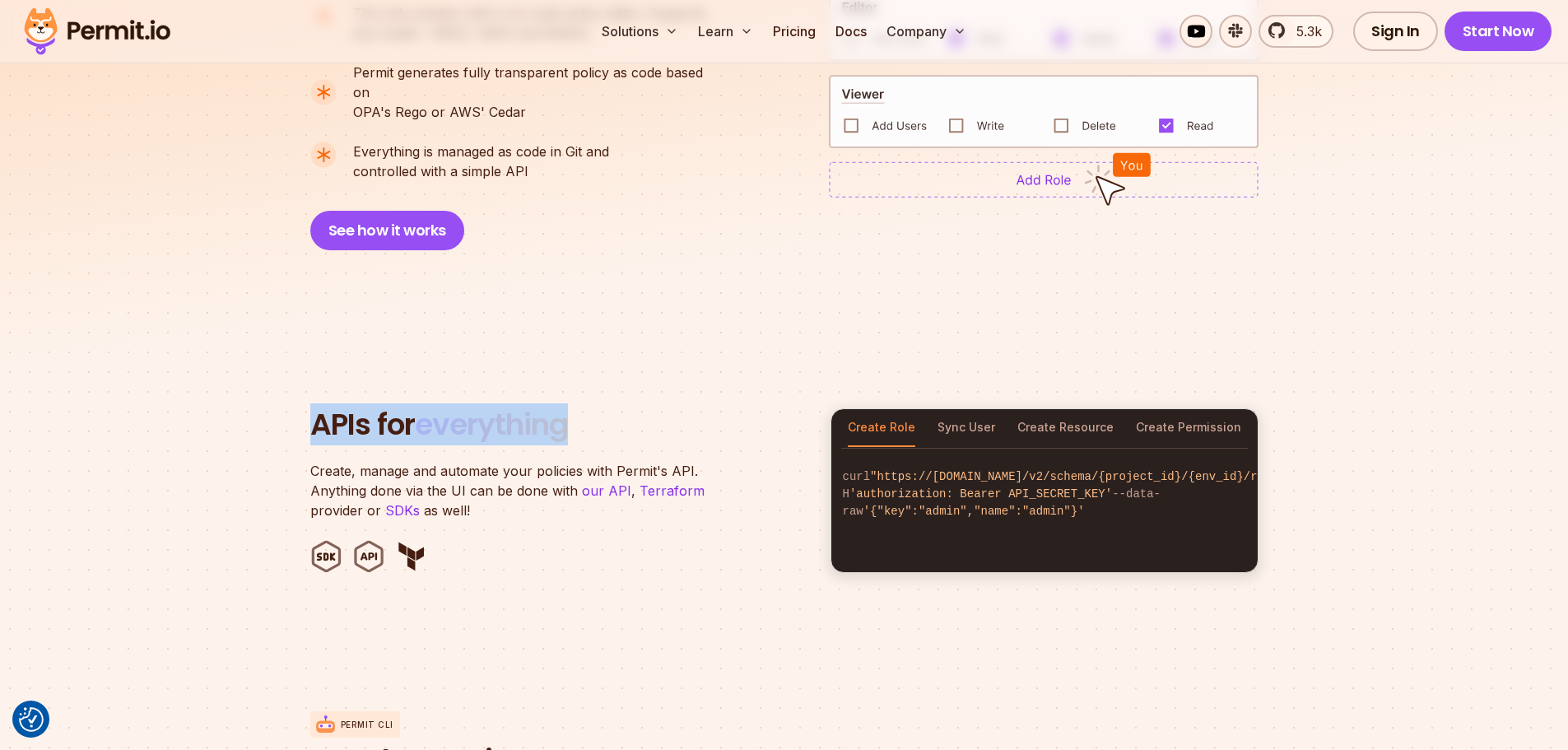
drag, startPoint x: 308, startPoint y: 397, endPoint x: 690, endPoint y: 408, distance: 382.2
click at [690, 408] on section "APIs for everything Create, manage and automate your policies with Permit's API…" at bounding box center [784, 491] width 1568 height 323
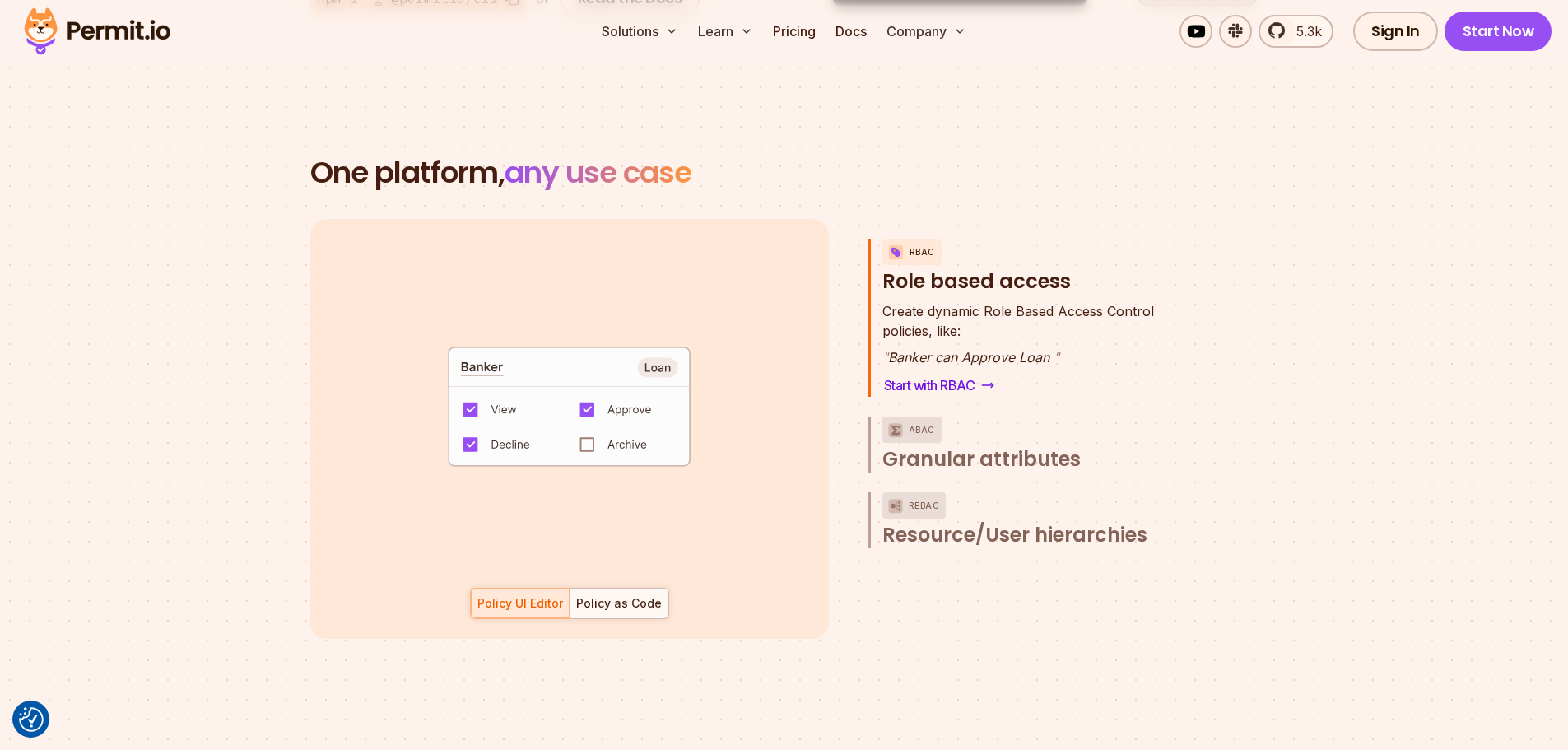
scroll to position [2307, 0]
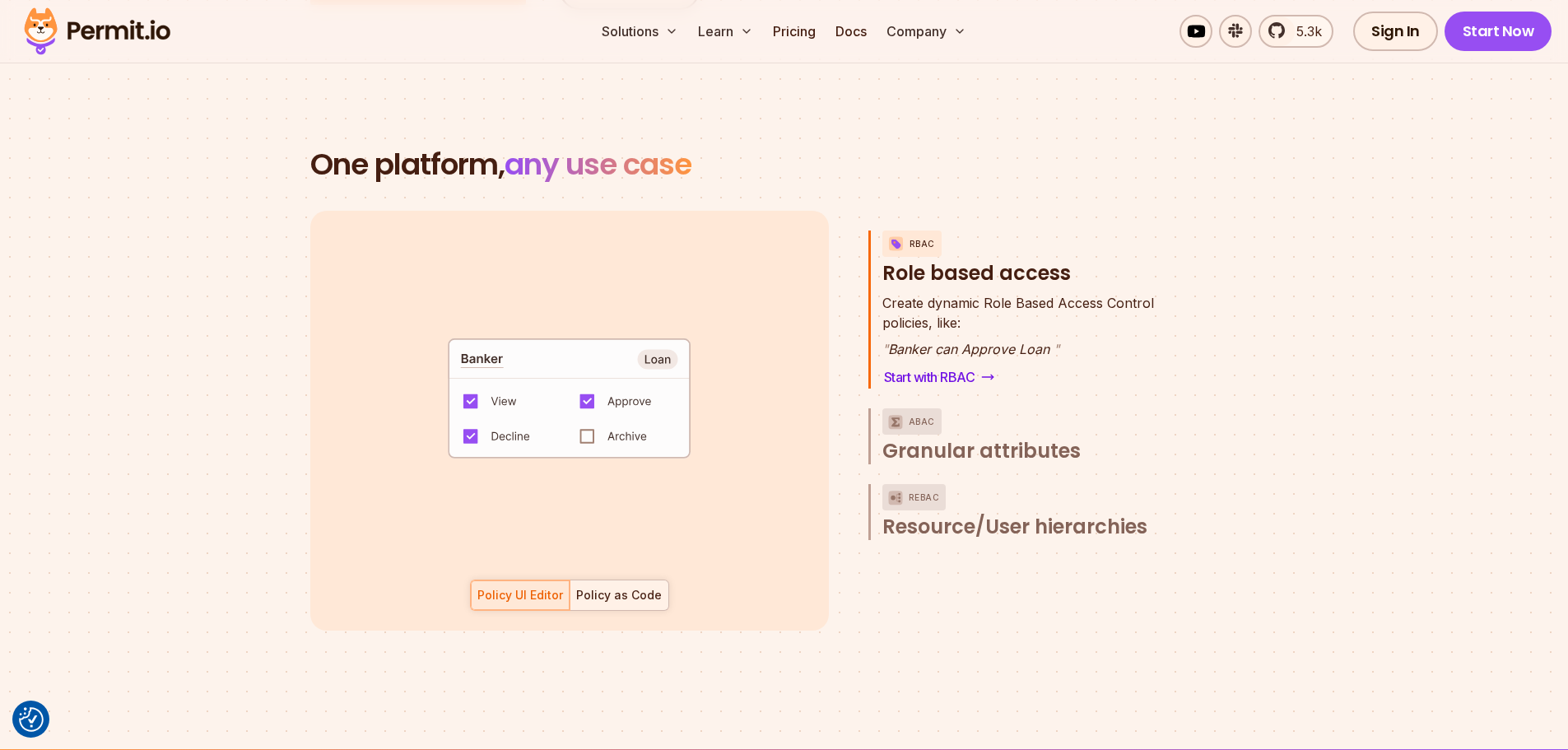
click at [606, 588] on div "Policy as Code" at bounding box center [618, 596] width 85 height 17
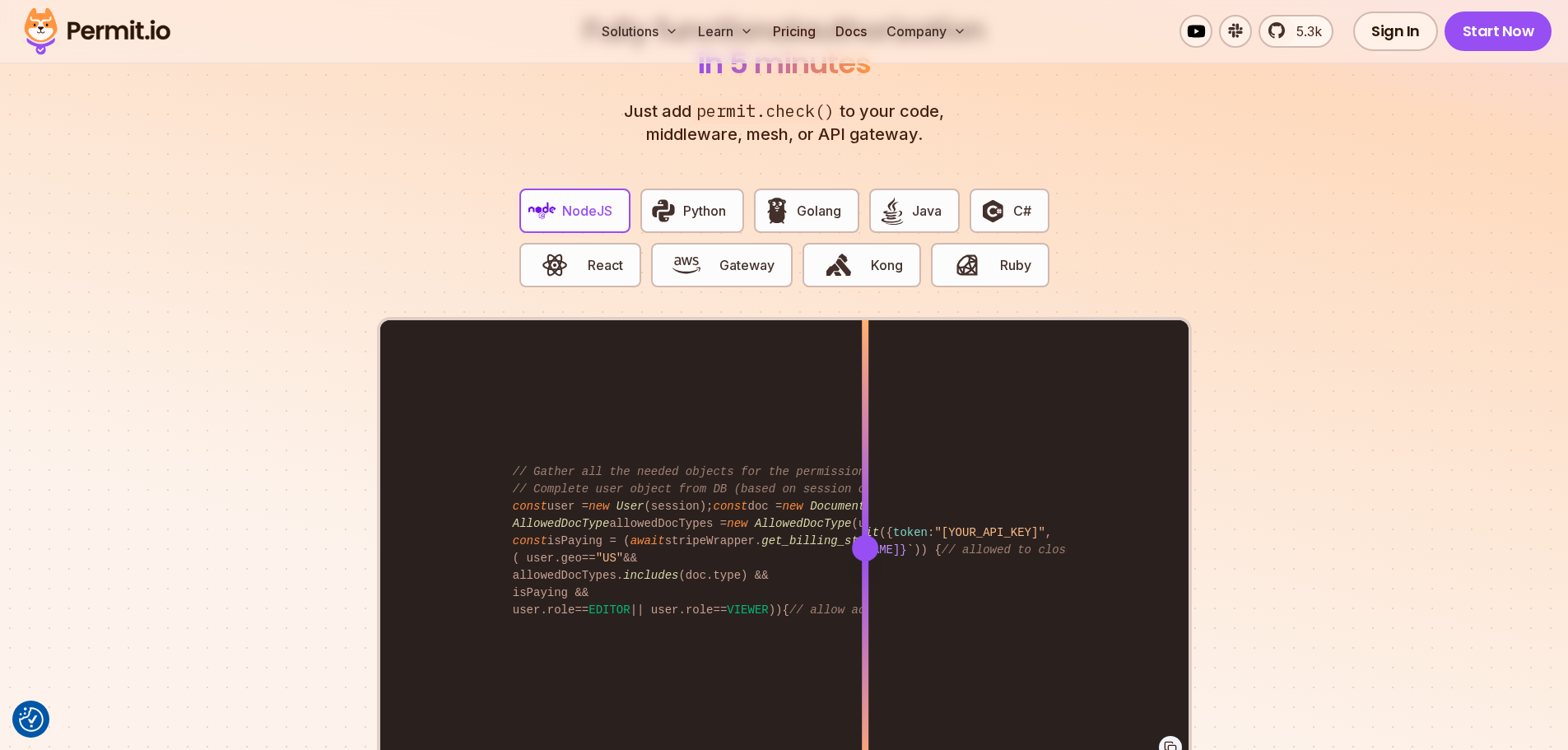
scroll to position [3172, 0]
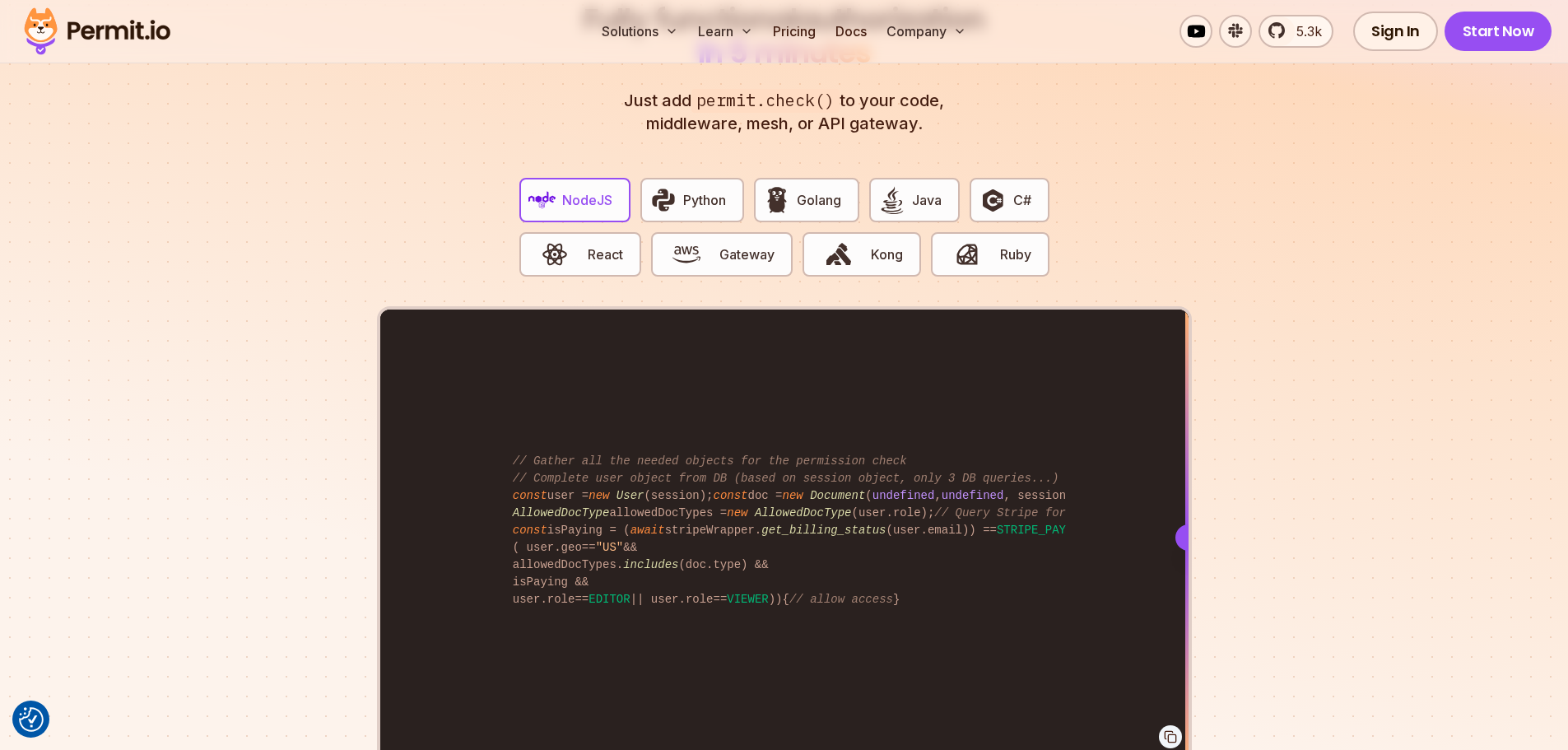
drag, startPoint x: 862, startPoint y: 511, endPoint x: 1221, endPoint y: 647, distance: 383.9
click at [1221, 647] on section "Fully functional authorization in 5 minutes Just add permit.check() to your cod…" at bounding box center [784, 398] width 1568 height 1029
click at [1167, 731] on icon at bounding box center [1171, 737] width 13 height 13
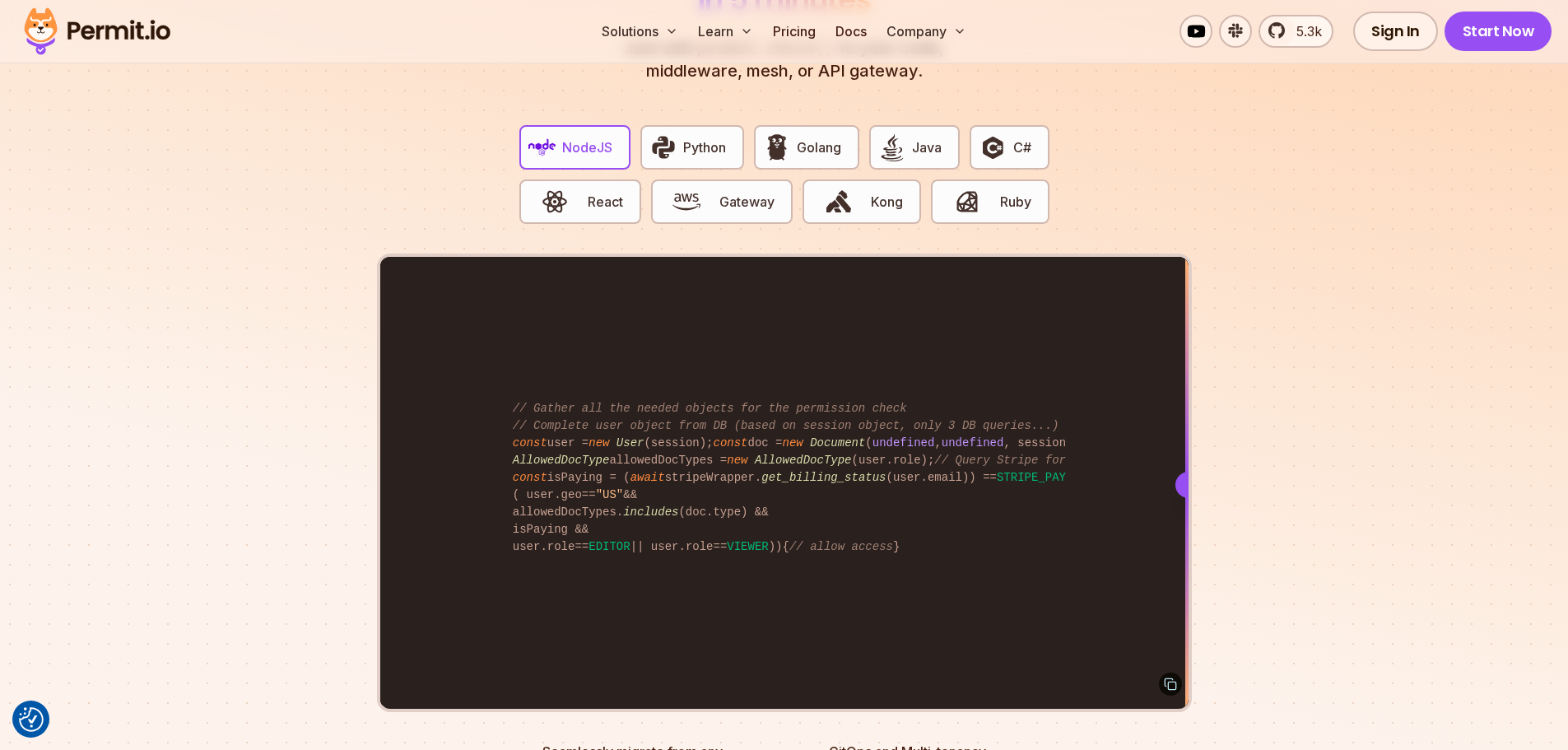
scroll to position [3254, 0]
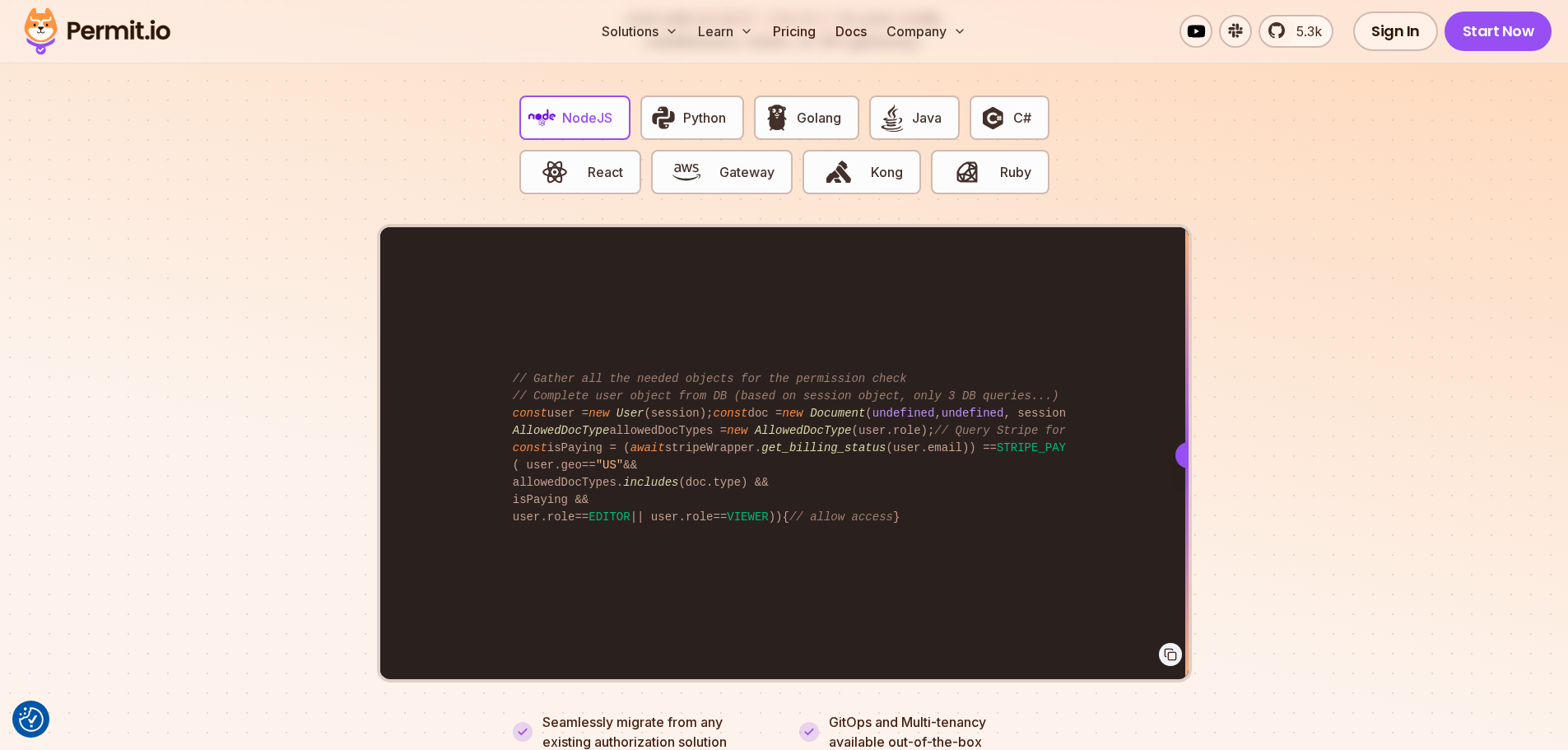
click at [1173, 648] on icon at bounding box center [1171, 655] width 13 height 13
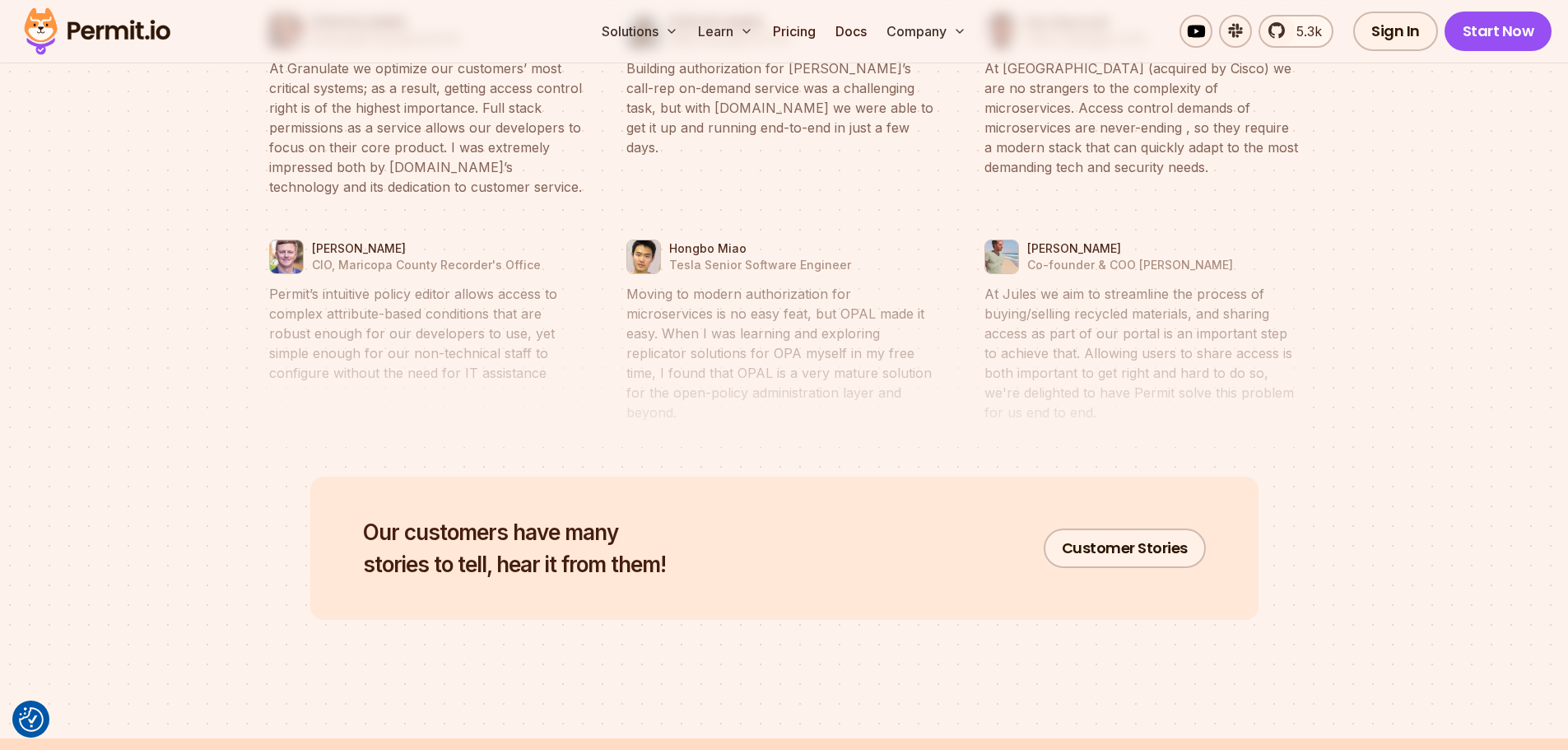
scroll to position [7867, 0]
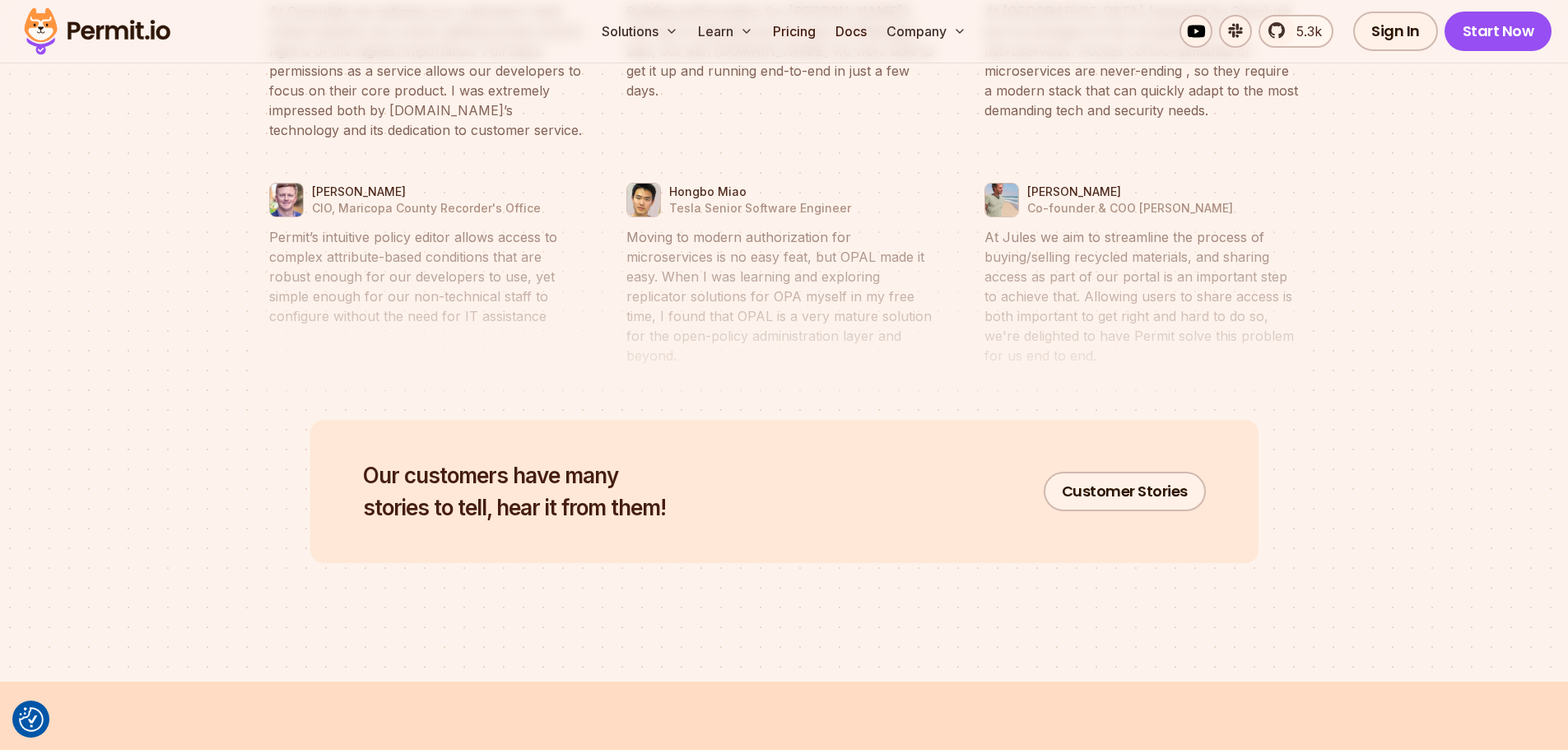
click at [1088, 446] on div "Our customers have many stories to tell, hear it from them! Customer Stories" at bounding box center [784, 492] width 949 height 143
click at [1096, 472] on link "Customer Stories" at bounding box center [1125, 491] width 162 height 39
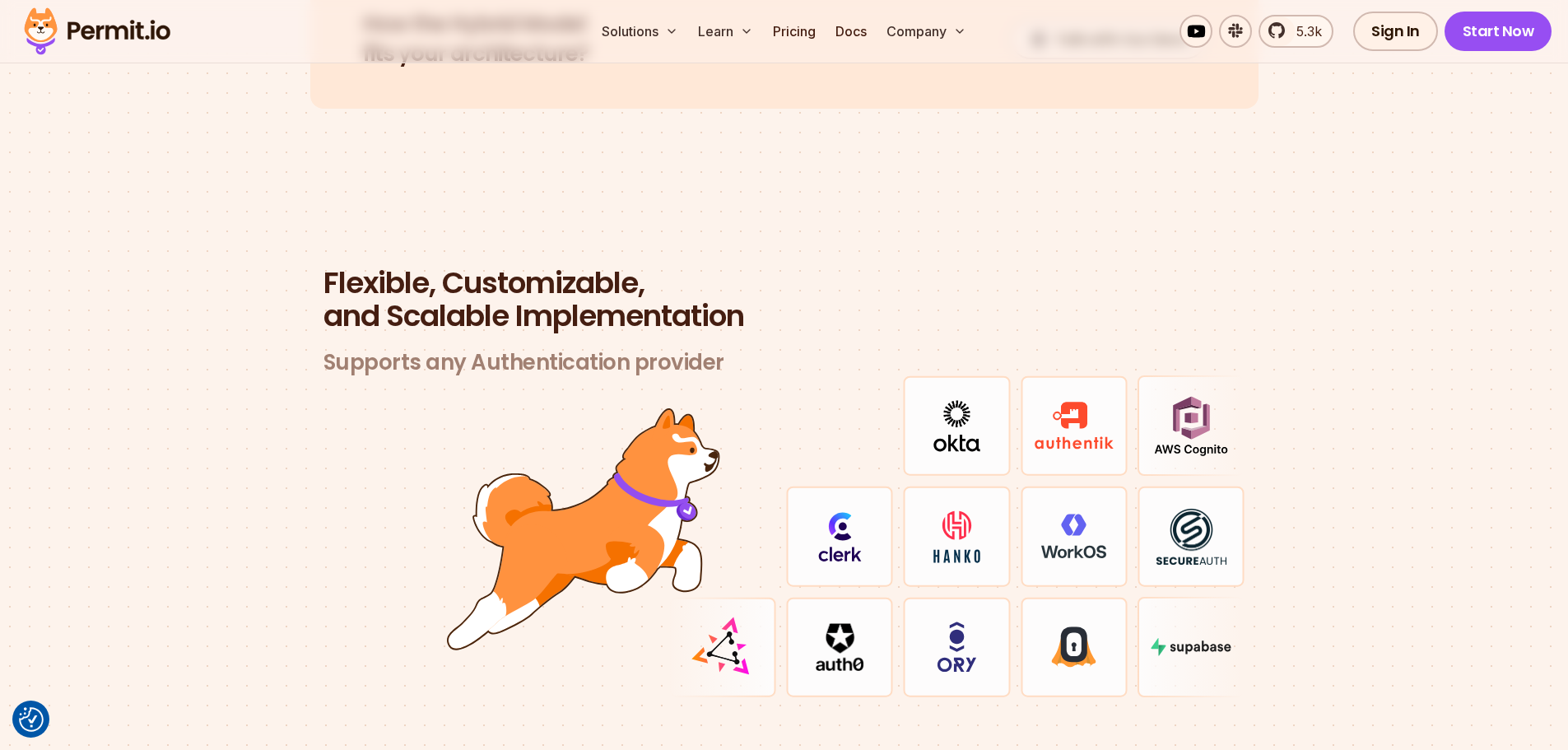
scroll to position [4860, 0]
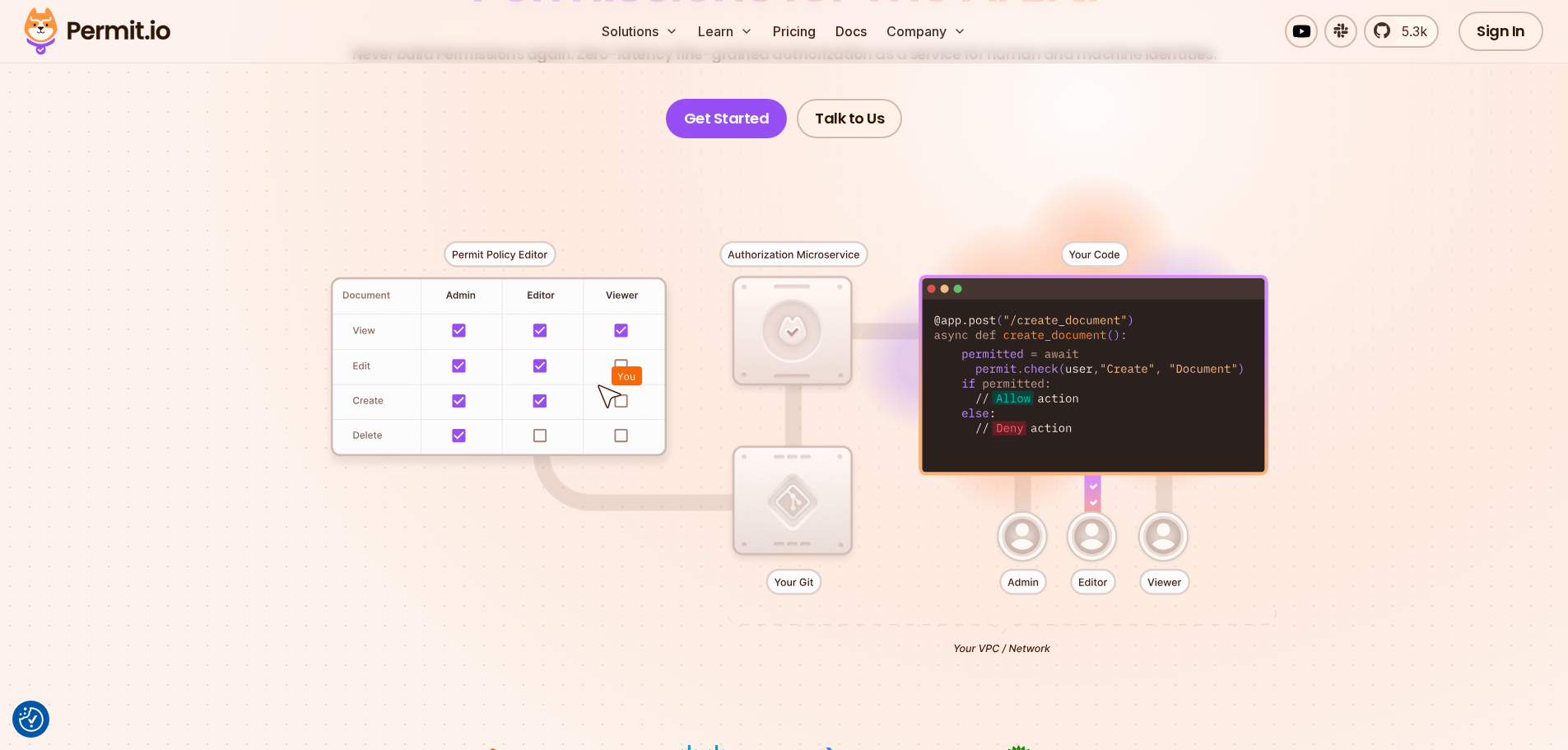
scroll to position [247, 0]
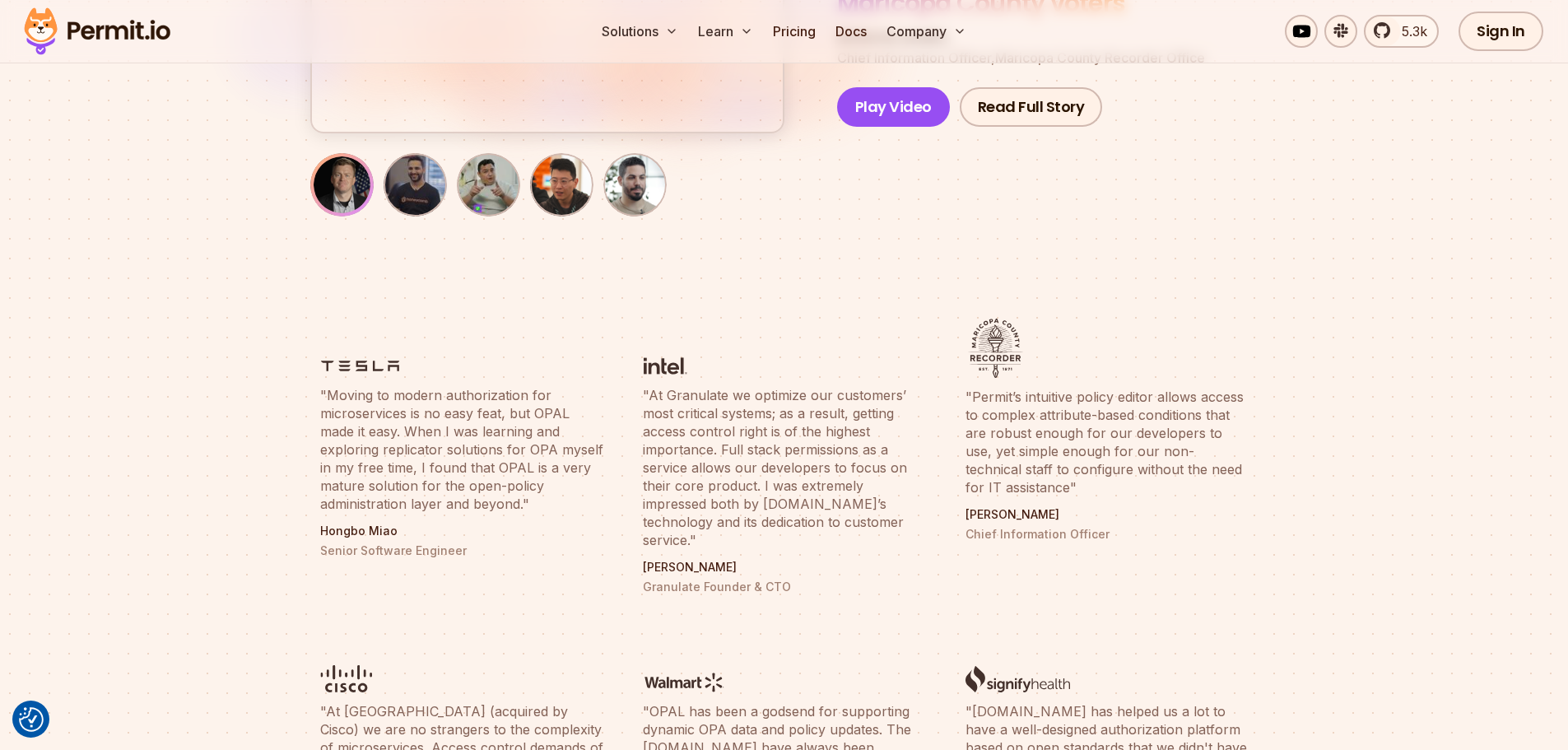
scroll to position [412, 0]
